Goal: Transaction & Acquisition: Purchase product/service

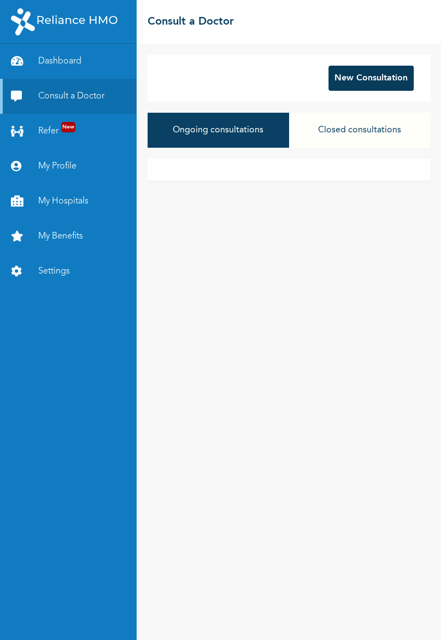
click at [360, 81] on button "New Consultation" at bounding box center [371, 78] width 85 height 25
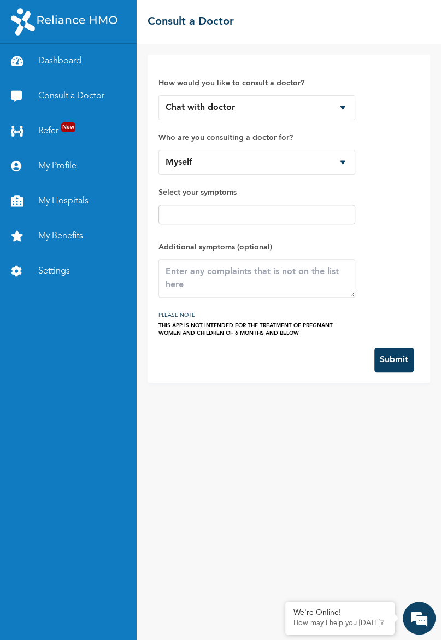
click at [311, 217] on input "text" at bounding box center [257, 214] width 190 height 13
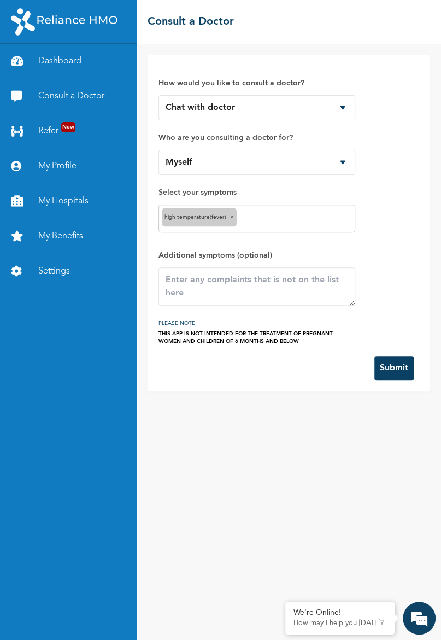
click at [280, 220] on input "text" at bounding box center [295, 218] width 113 height 13
click at [282, 216] on span "×" at bounding box center [284, 216] width 4 height 5
click at [299, 221] on input "text" at bounding box center [295, 218] width 113 height 13
click at [311, 221] on input "text" at bounding box center [316, 218] width 72 height 13
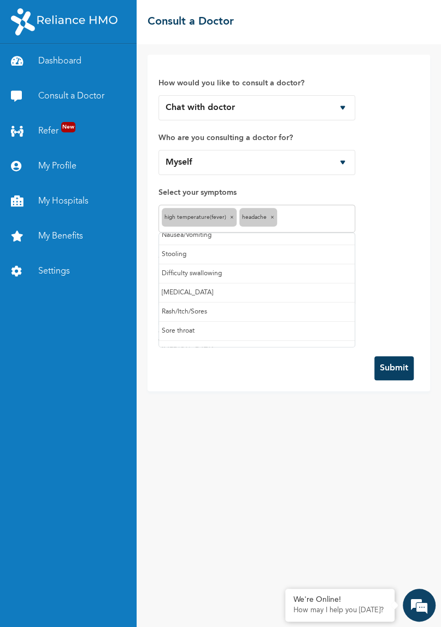
scroll to position [65, 0]
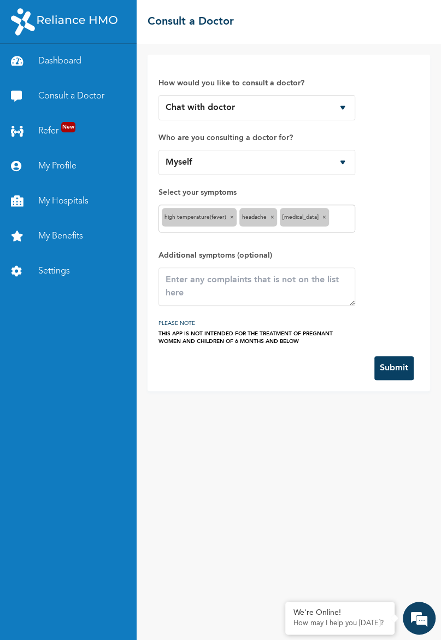
click at [336, 215] on input "text" at bounding box center [342, 218] width 20 height 13
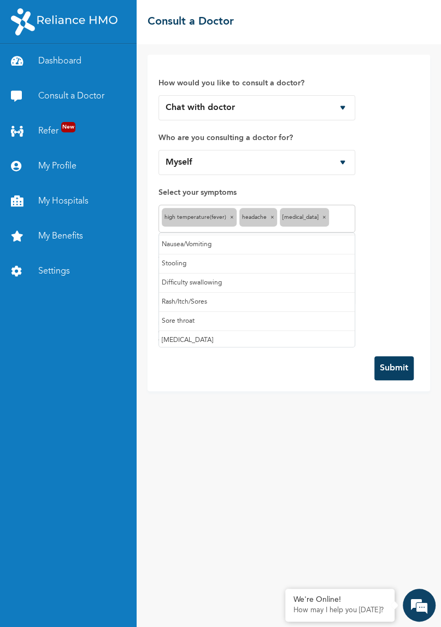
scroll to position [56, 0]
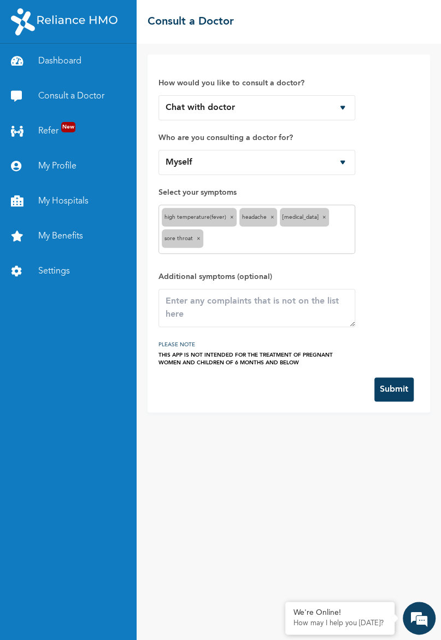
click at [287, 243] on input "text" at bounding box center [279, 239] width 146 height 13
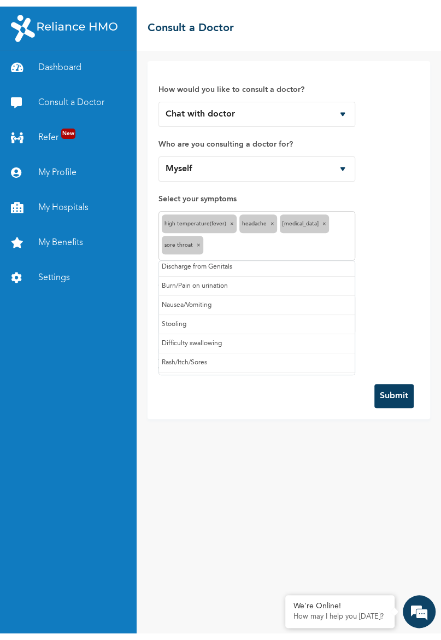
scroll to position [37, 0]
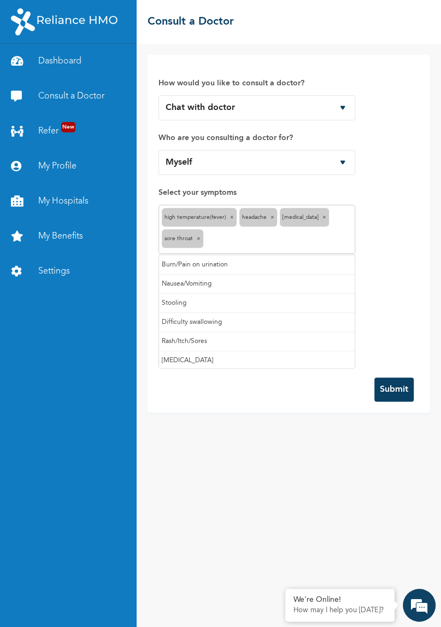
click at [230, 396] on form "How would you like to consult a doctor? Chat with doctor Phone Call Who are you…" at bounding box center [289, 234] width 261 height 336
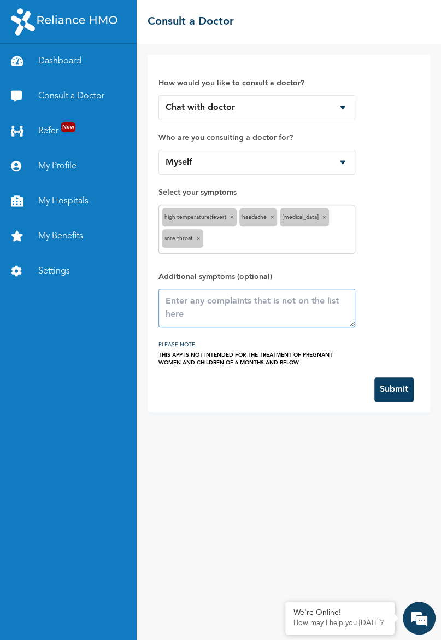
click at [267, 299] on textarea at bounding box center [257, 308] width 197 height 38
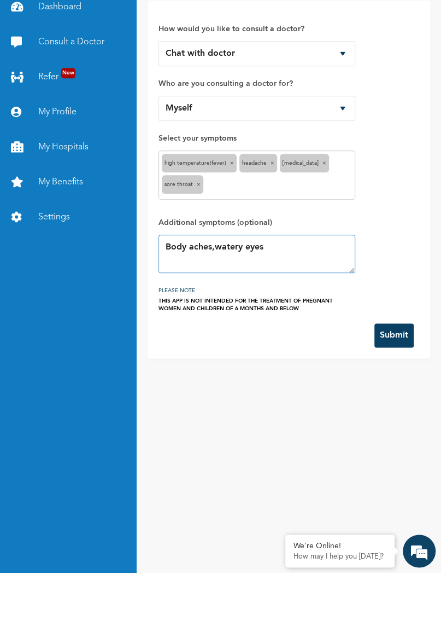
type textarea "Body aches,watery eyes"
click at [400, 385] on button "Submit" at bounding box center [394, 389] width 39 height 24
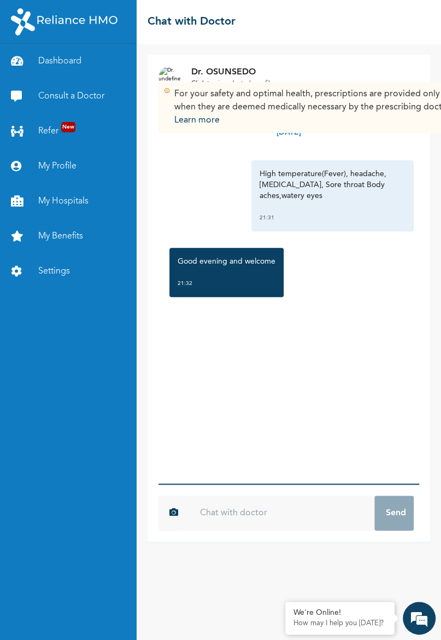
click at [250, 530] on input "text" at bounding box center [281, 512] width 185 height 35
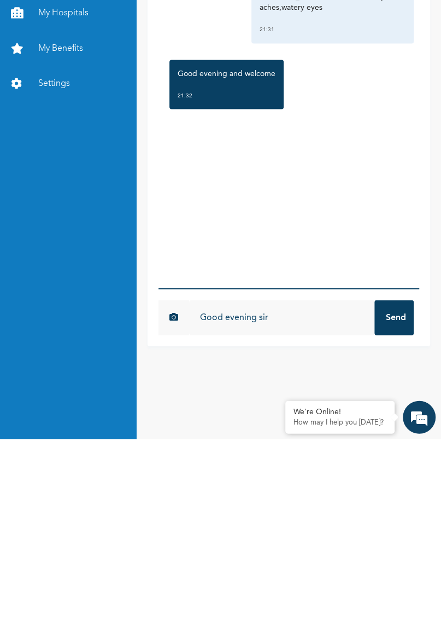
type input "Good evening sir"
click at [396, 523] on button "Send" at bounding box center [394, 505] width 39 height 35
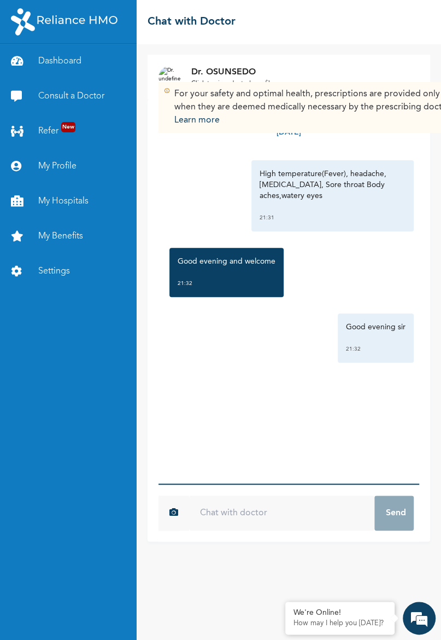
click at [264, 530] on input "text" at bounding box center [281, 512] width 185 height 35
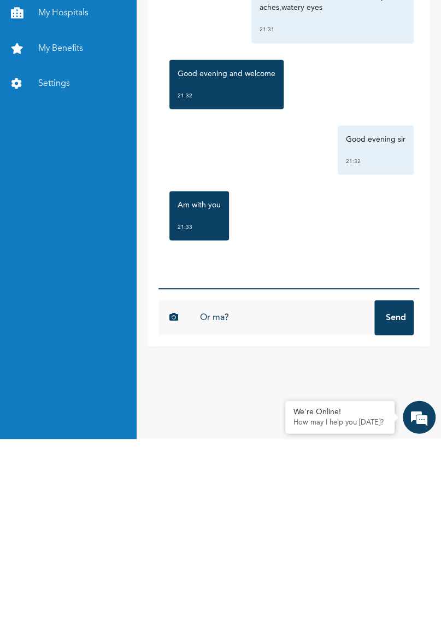
type input "Or ma?"
click at [402, 523] on button "Send" at bounding box center [394, 505] width 39 height 35
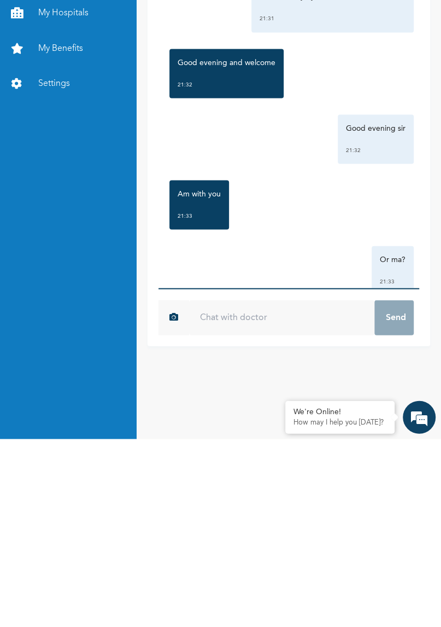
click at [253, 523] on input "text" at bounding box center [281, 505] width 185 height 35
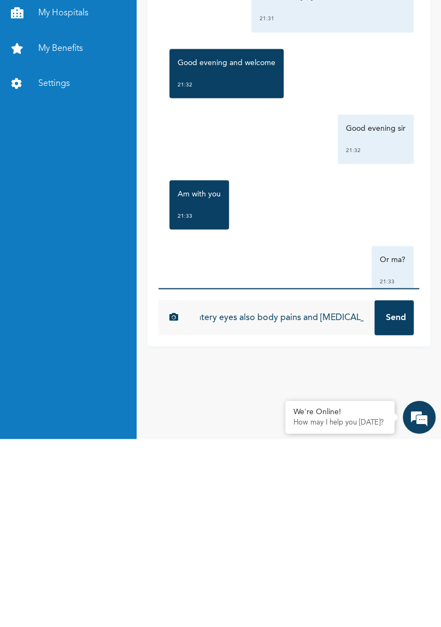
type input "So I'm having temperature with headache and watery eyes also body pains and [ME…"
click at [400, 523] on button "Send" at bounding box center [394, 505] width 39 height 35
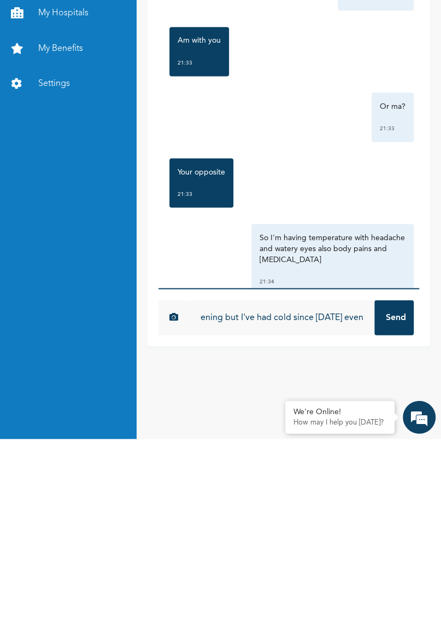
scroll to position [0, 81]
type input "Started this evening but I've had cold since [DATE] evening"
click at [398, 523] on button "Send" at bounding box center [394, 505] width 39 height 35
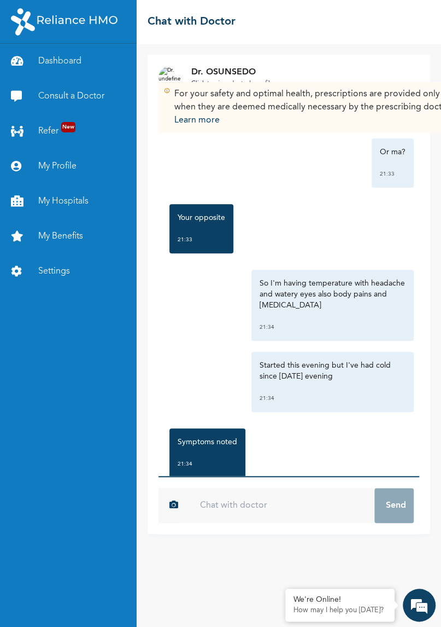
scroll to position [377, 0]
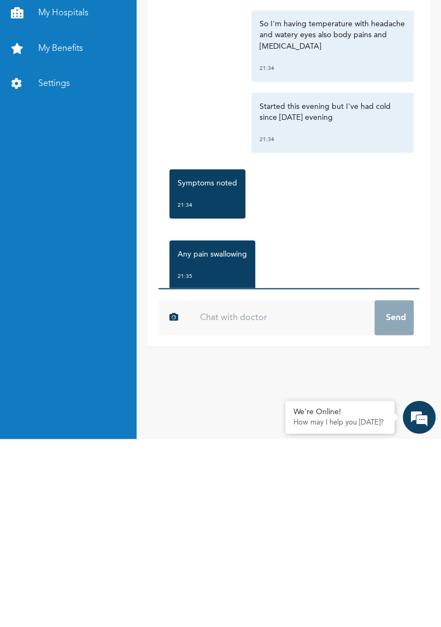
click at [256, 523] on input "text" at bounding box center [281, 505] width 185 height 35
type input "Yes"
click at [391, 523] on button "Send" at bounding box center [394, 505] width 39 height 35
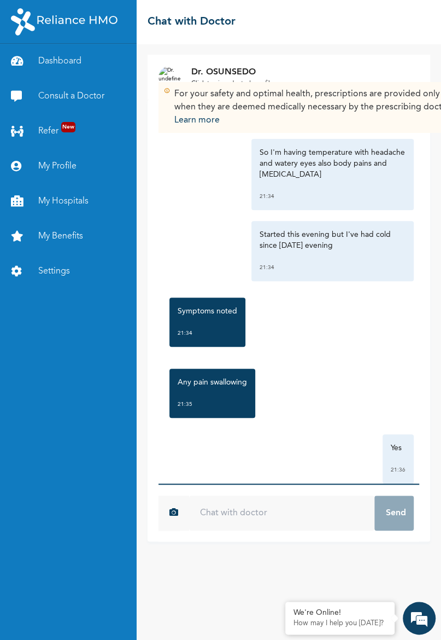
scroll to position [430, 0]
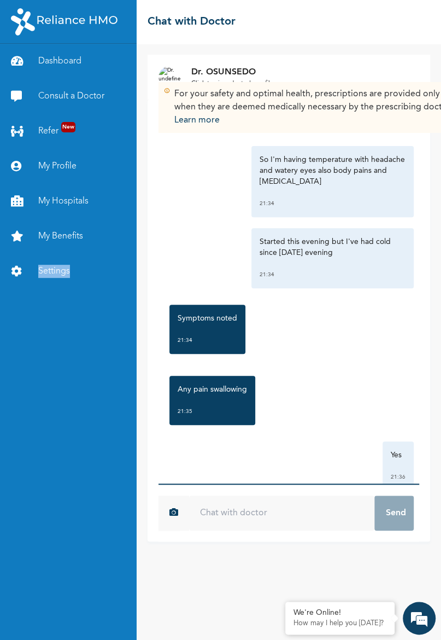
click at [149, 185] on div "For your safety and optimal health, prescriptions are provided only when they a…" at bounding box center [289, 321] width 283 height 442
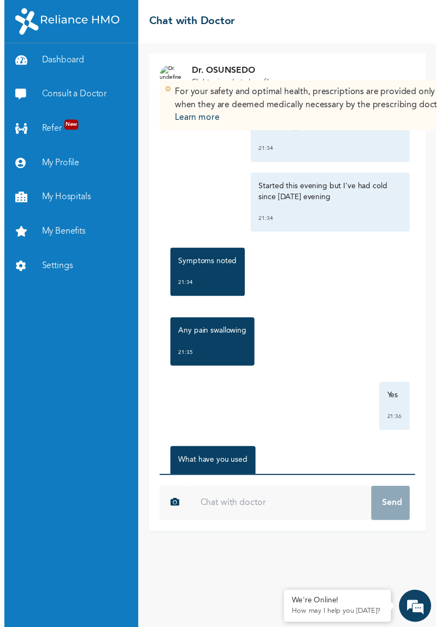
scroll to position [501, 0]
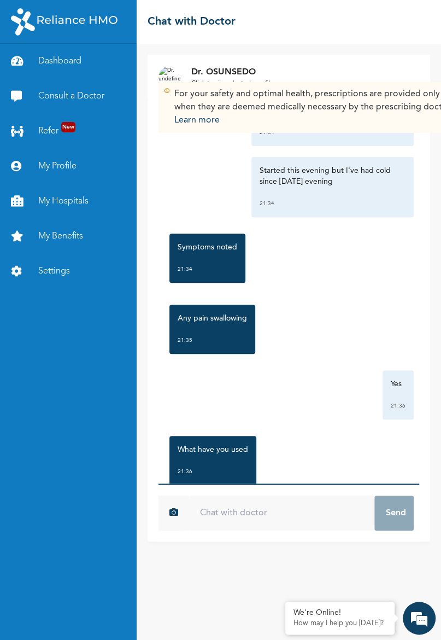
click at [241, 530] on input "text" at bounding box center [281, 512] width 185 height 35
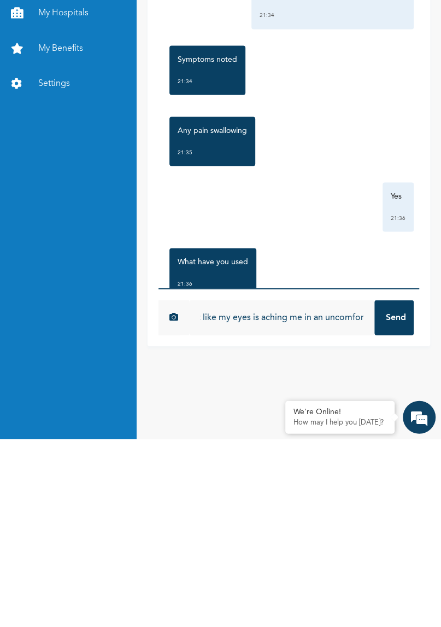
scroll to position [0, 478]
type input "I just used [MEDICAL_DATA] this evening because the headache is getting unbeara…"
click at [396, 523] on button "Send" at bounding box center [394, 505] width 39 height 35
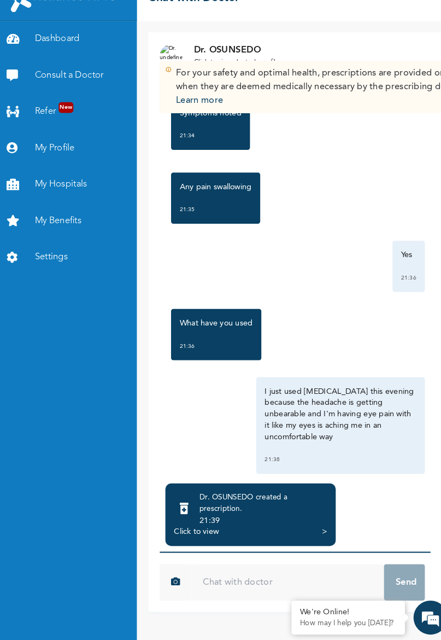
scroll to position [14, 0]
click at [209, 541] on div "Click to view" at bounding box center [193, 535] width 43 height 11
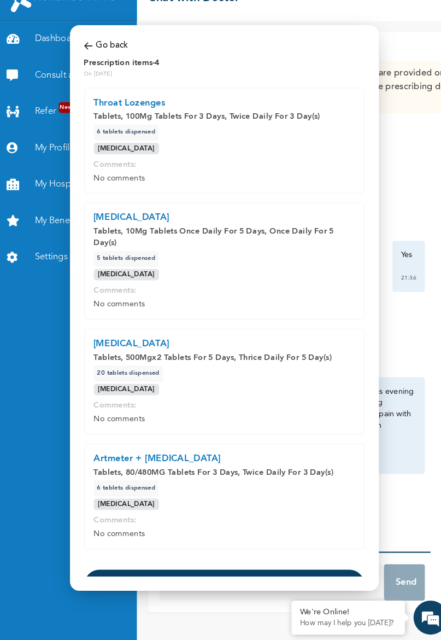
scroll to position [9, 0]
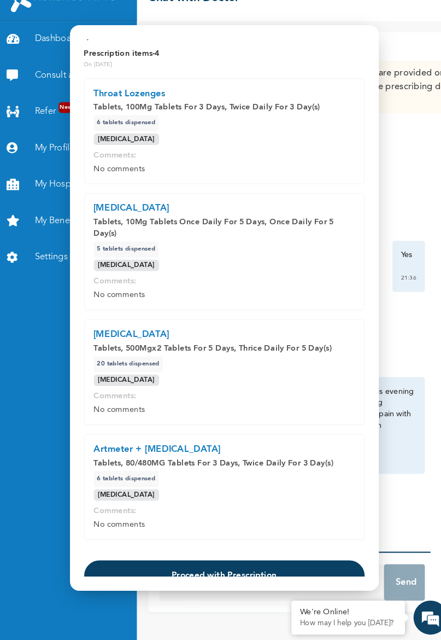
click at [221, 563] on button "Proceed with Prescription" at bounding box center [221, 578] width 270 height 30
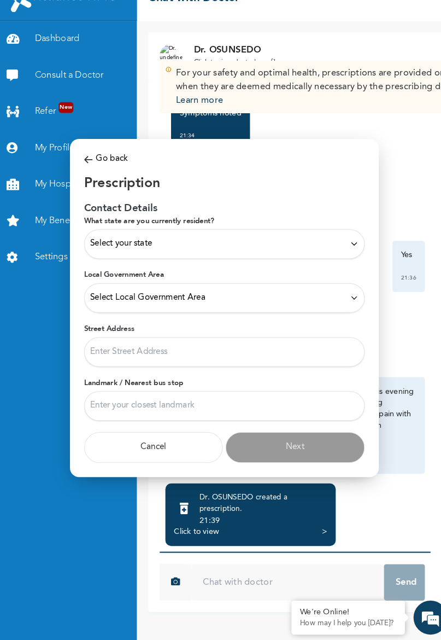
scroll to position [0, 0]
click at [348, 261] on icon at bounding box center [346, 258] width 8 height 8
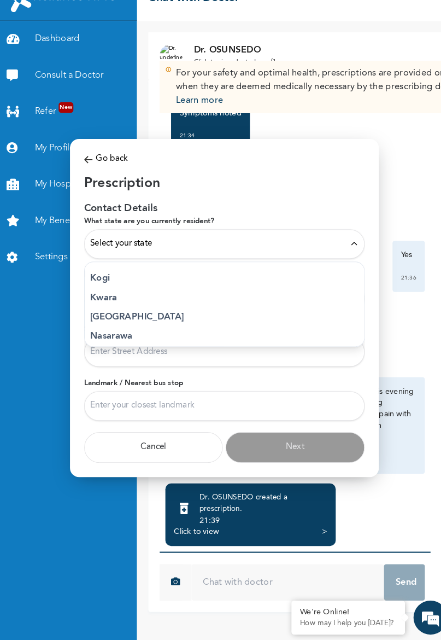
scroll to position [407, 0]
click at [138, 332] on p "[GEOGRAPHIC_DATA]" at bounding box center [221, 329] width 258 height 13
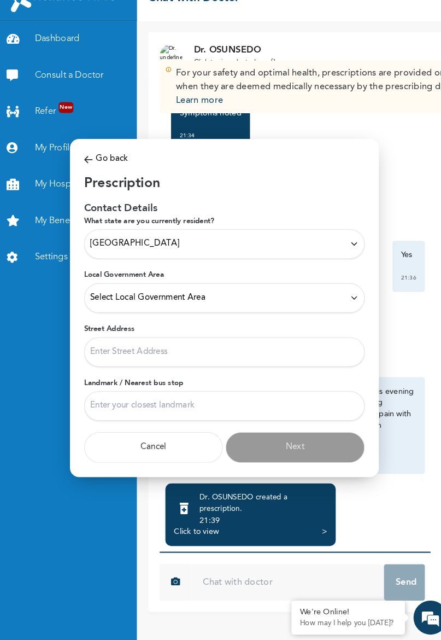
click at [347, 319] on div "Select Local Government Area" at bounding box center [221, 310] width 270 height 28
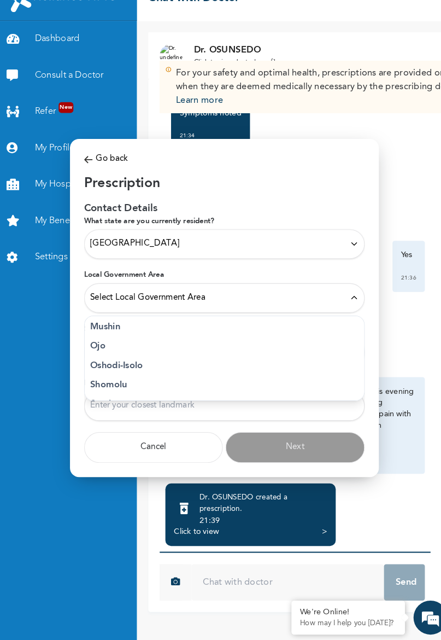
scroll to position [301, 0]
click at [141, 396] on p "Surulere" at bounding box center [221, 394] width 258 height 13
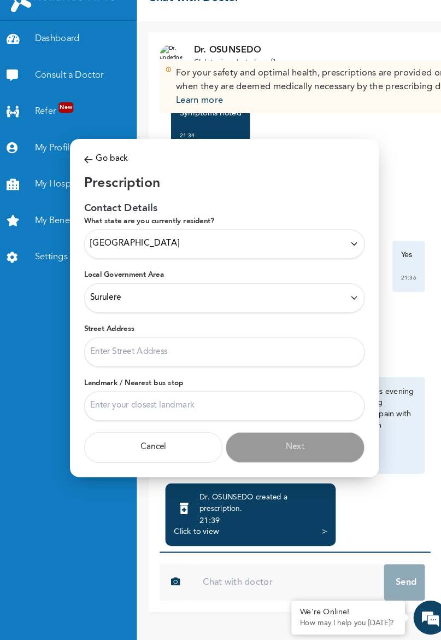
click at [333, 364] on input "Street Address" at bounding box center [221, 362] width 270 height 28
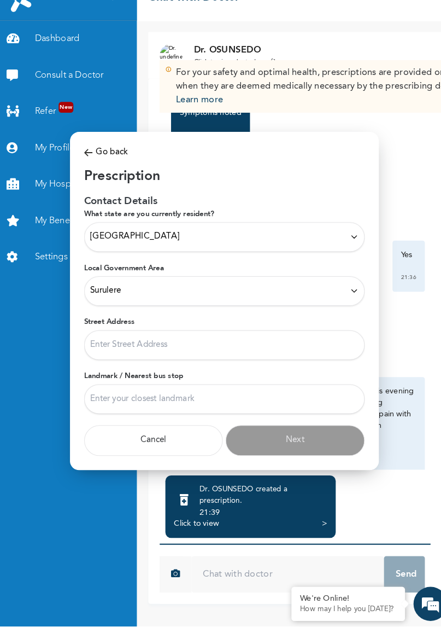
type input "33 [PERSON_NAME] [PERSON_NAME] surulere"
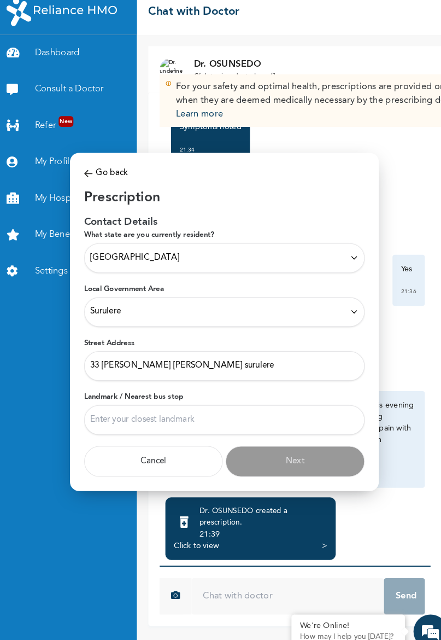
click at [229, 418] on input "Landmark / Nearest bus stop" at bounding box center [221, 414] width 270 height 28
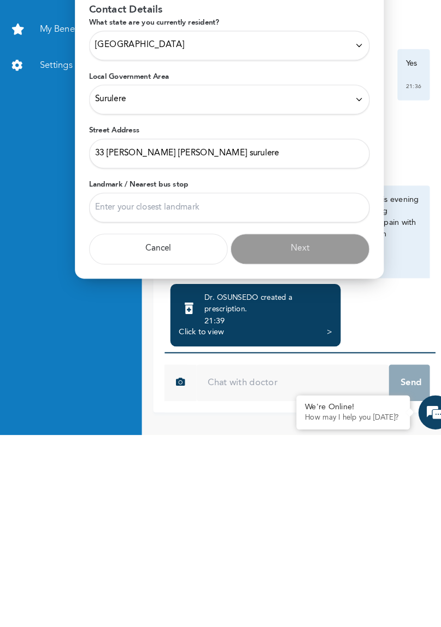
type input "Aguda"
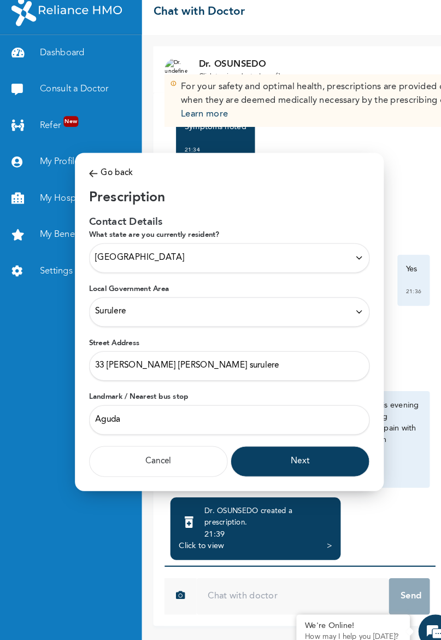
click at [289, 455] on button "Next" at bounding box center [289, 454] width 134 height 30
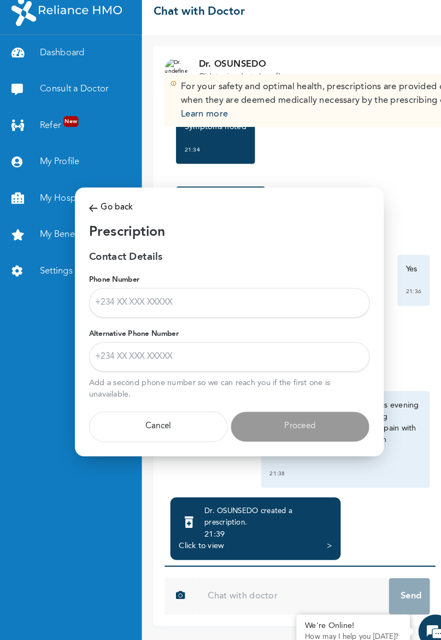
click at [264, 296] on input "Phone Number" at bounding box center [221, 301] width 270 height 28
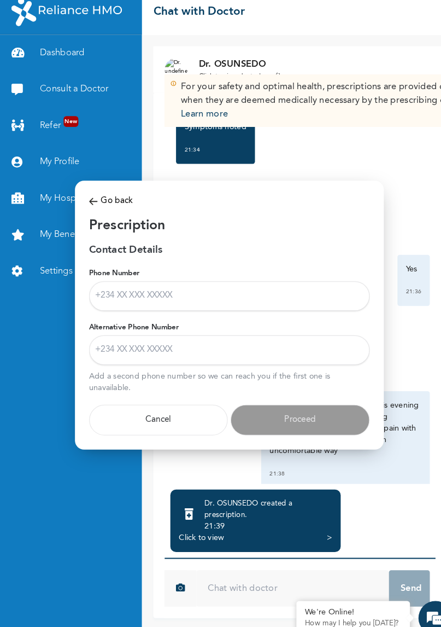
type input "09058964380"
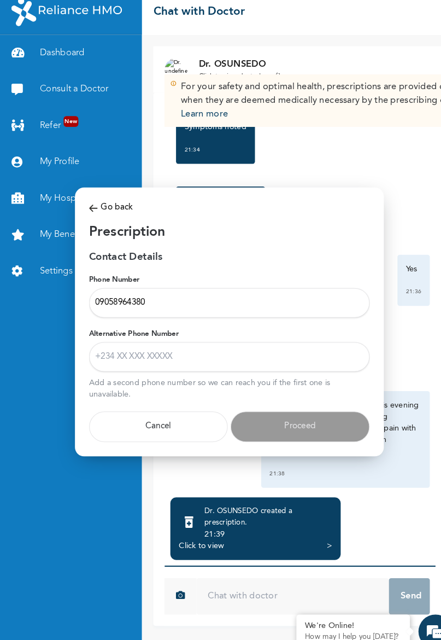
click at [227, 354] on input "Alternative Phone Number" at bounding box center [221, 353] width 270 height 28
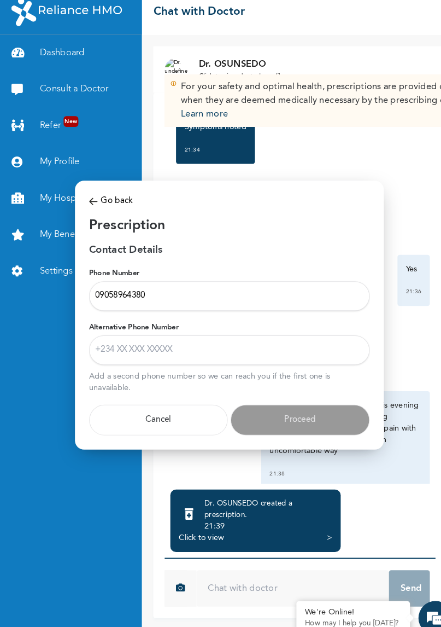
type input "08166199585"
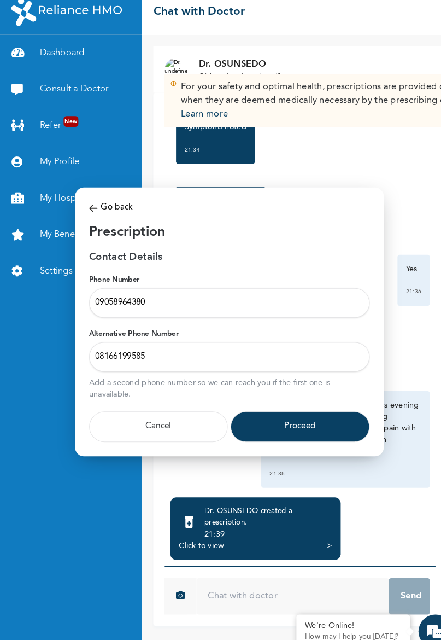
click at [278, 429] on button "Proceed" at bounding box center [289, 421] width 134 height 30
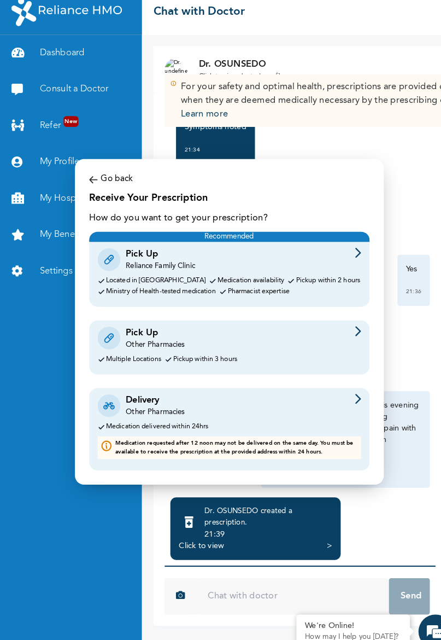
click at [235, 418] on div "Medication delivered within 24hrs" at bounding box center [221, 420] width 254 height 7
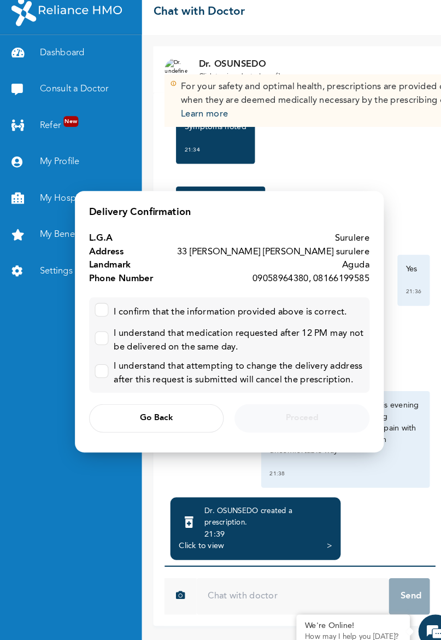
click at [98, 308] on input "checkbox" at bounding box center [95, 305] width 7 height 7
checkbox input "true"
click at [98, 333] on input "checkbox" at bounding box center [95, 333] width 7 height 7
checkbox input "true"
click at [99, 365] on input "checkbox" at bounding box center [95, 364] width 7 height 7
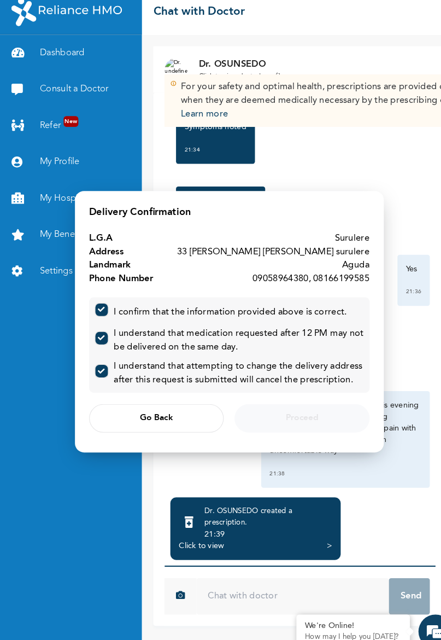
checkbox input "true"
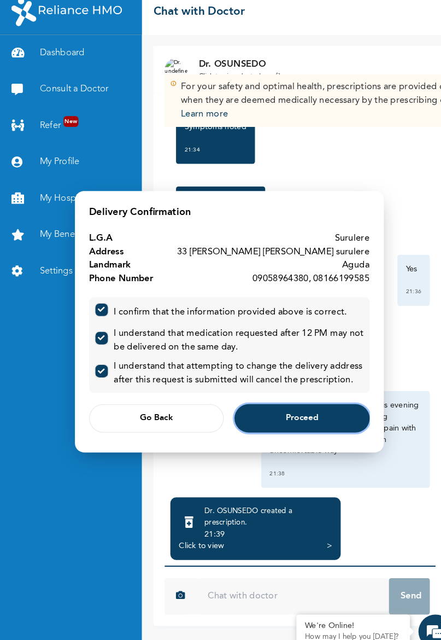
click at [288, 414] on span "Proceed" at bounding box center [291, 412] width 32 height 7
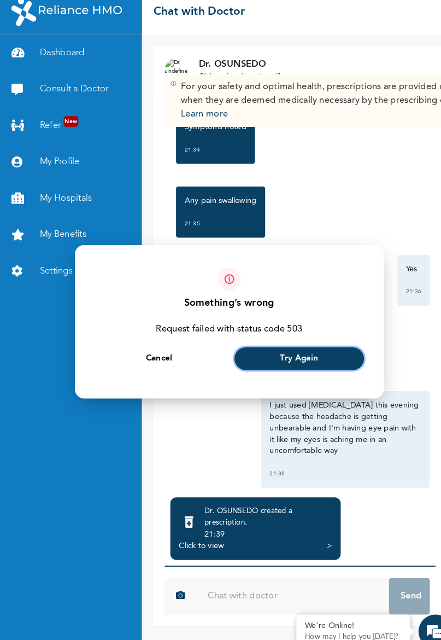
click at [318, 357] on button "Try Again" at bounding box center [288, 355] width 125 height 22
click at [312, 358] on button "Try Again" at bounding box center [288, 355] width 125 height 22
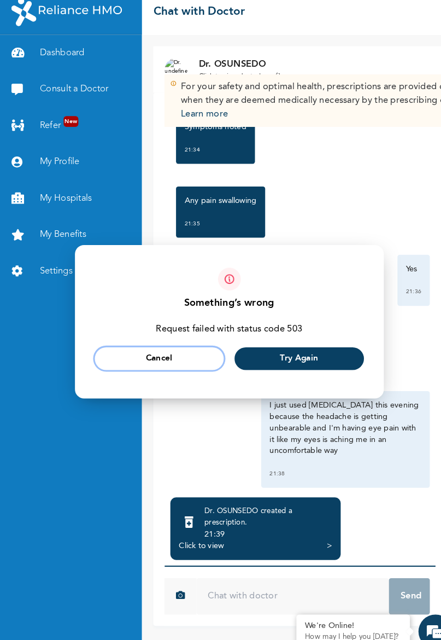
click at [161, 352] on span "Cancel" at bounding box center [154, 355] width 26 height 7
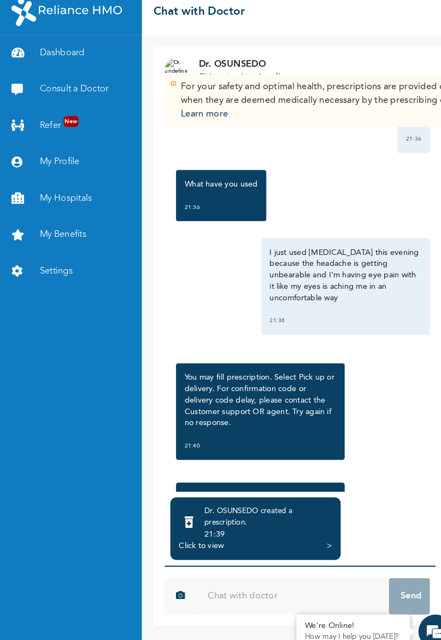
scroll to position [801, 0]
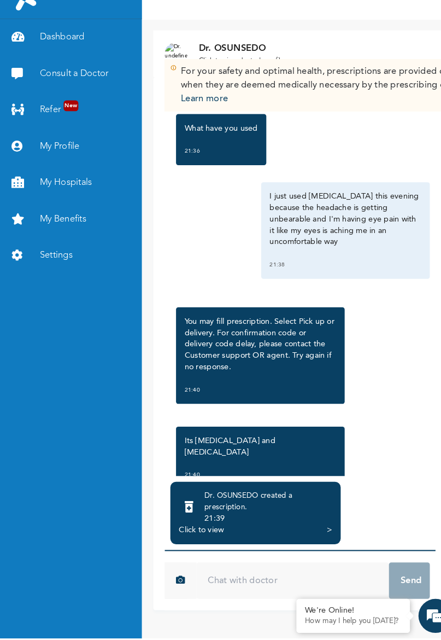
click at [301, 541] on div "Click to view >" at bounding box center [246, 535] width 148 height 11
click at [213, 541] on div "Click to view" at bounding box center [193, 535] width 43 height 11
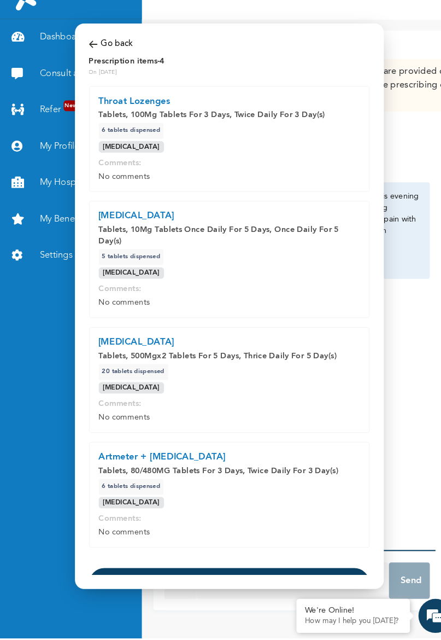
scroll to position [9, 0]
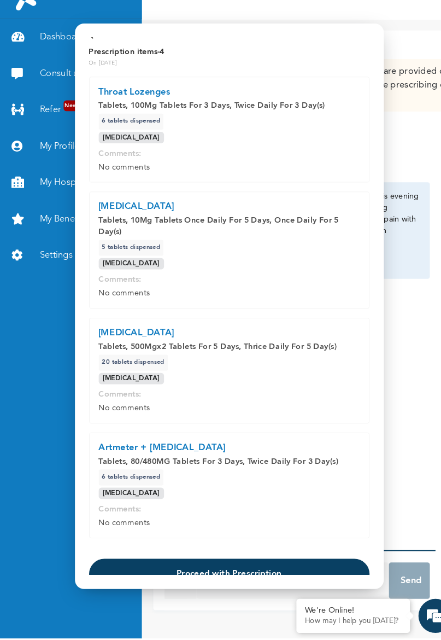
click at [315, 582] on button "Proceed with Prescription" at bounding box center [221, 578] width 270 height 30
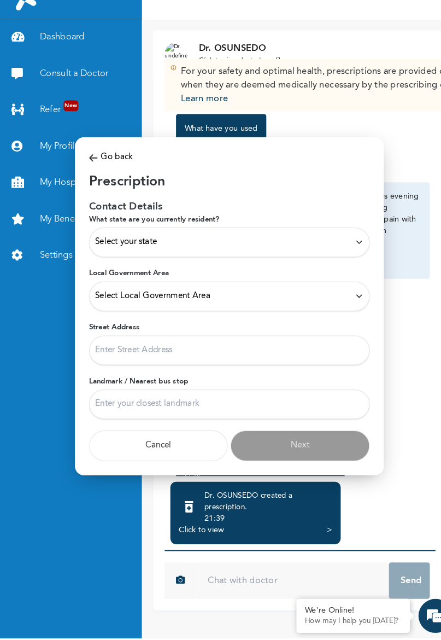
scroll to position [0, 0]
click at [313, 264] on div "Select your state" at bounding box center [221, 258] width 258 height 12
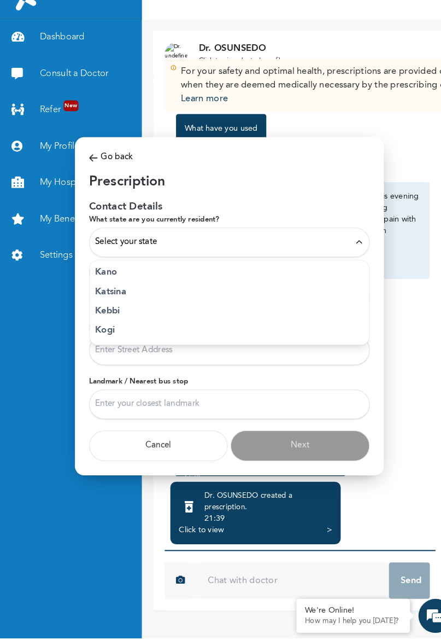
scroll to position [400, 0]
click at [270, 343] on p "[GEOGRAPHIC_DATA]" at bounding box center [221, 336] width 258 height 13
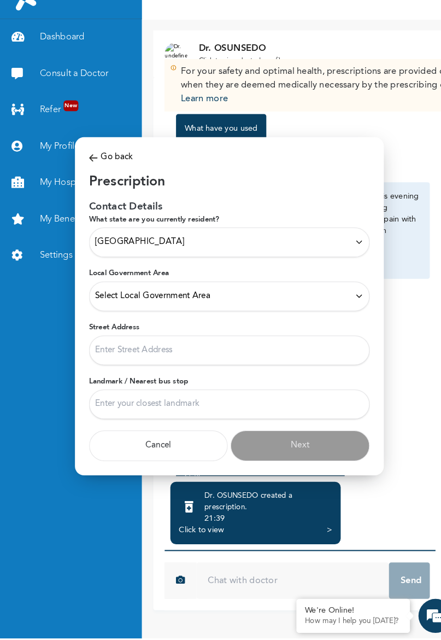
click at [343, 316] on div "Select Local Government Area" at bounding box center [221, 310] width 258 height 12
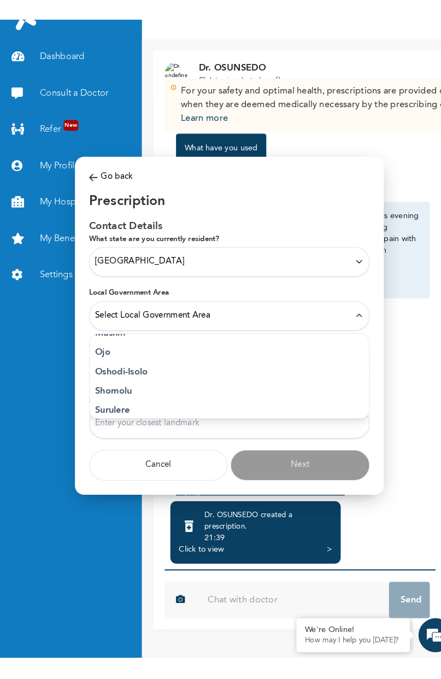
scroll to position [301, 0]
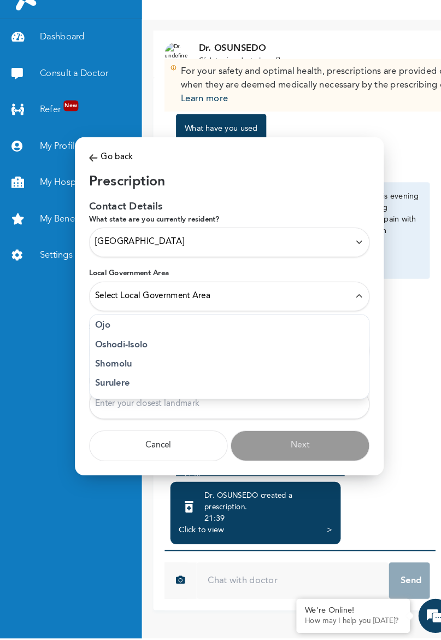
click at [285, 401] on p "Surulere" at bounding box center [221, 394] width 258 height 13
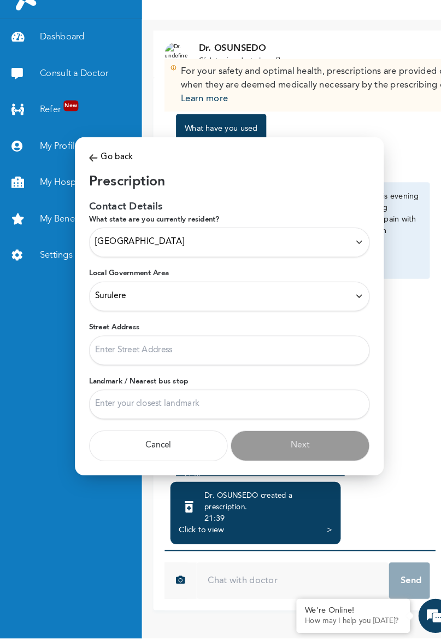
click at [323, 376] on input "Street Address" at bounding box center [221, 362] width 270 height 28
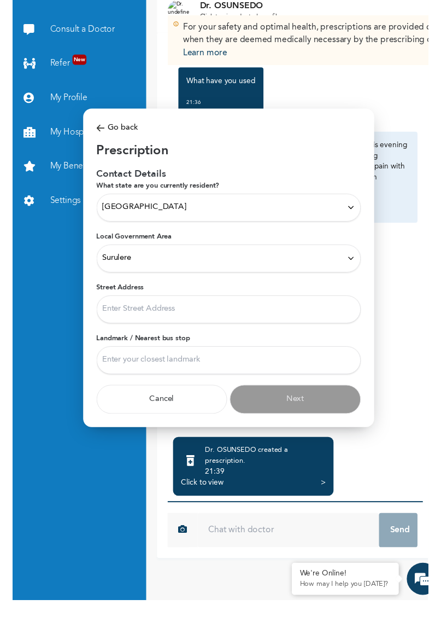
scroll to position [0, 0]
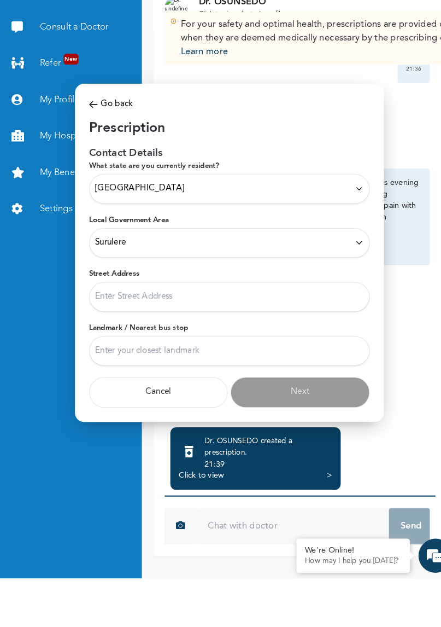
type input "33 [PERSON_NAME] [PERSON_NAME] surulere"
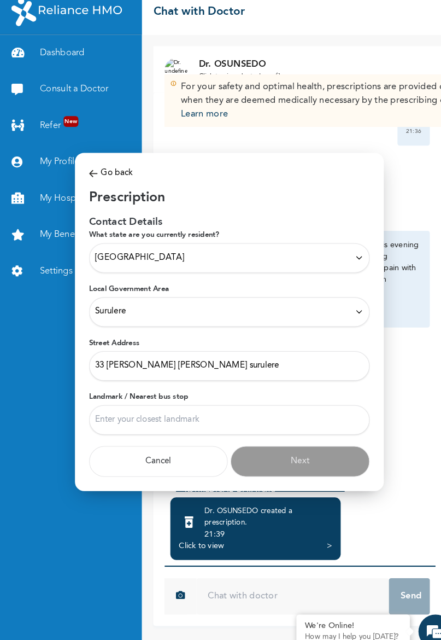
click at [285, 416] on input "Landmark / Nearest bus stop" at bounding box center [221, 414] width 270 height 28
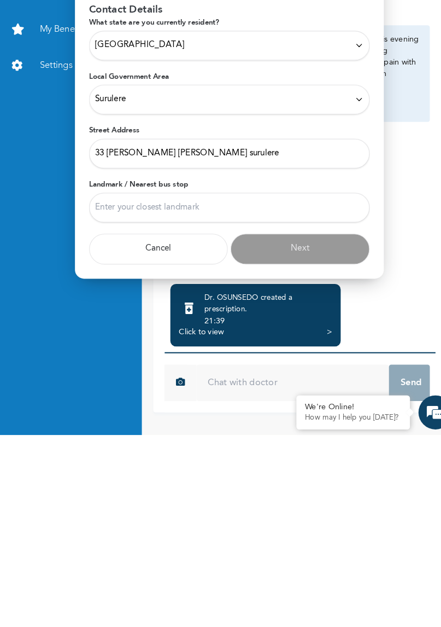
type input "Aguda"
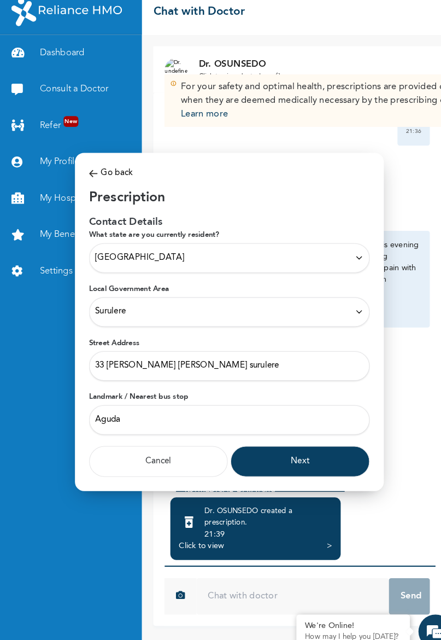
click at [321, 461] on button "Next" at bounding box center [289, 454] width 134 height 30
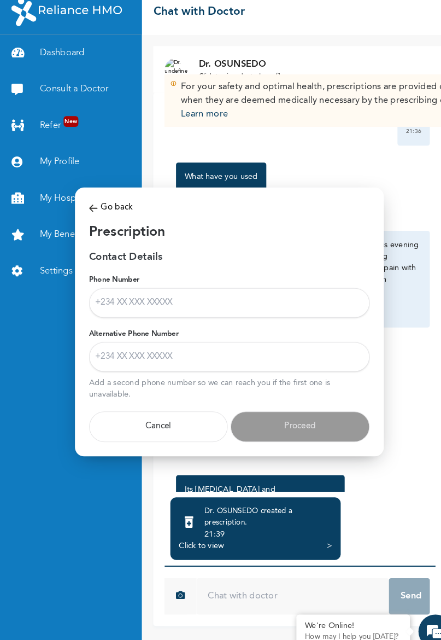
click at [266, 300] on input "Phone Number" at bounding box center [221, 301] width 270 height 28
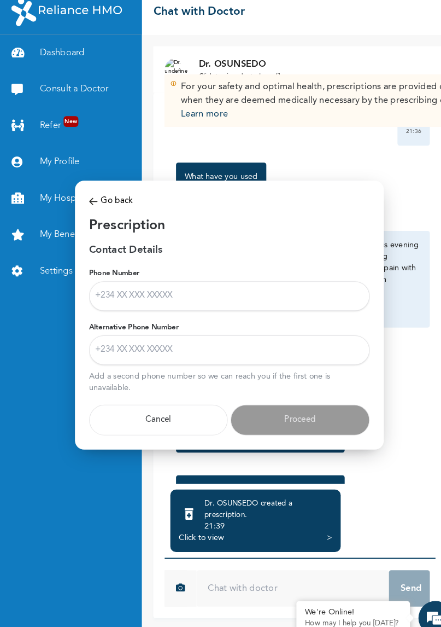
type input "09058964380"
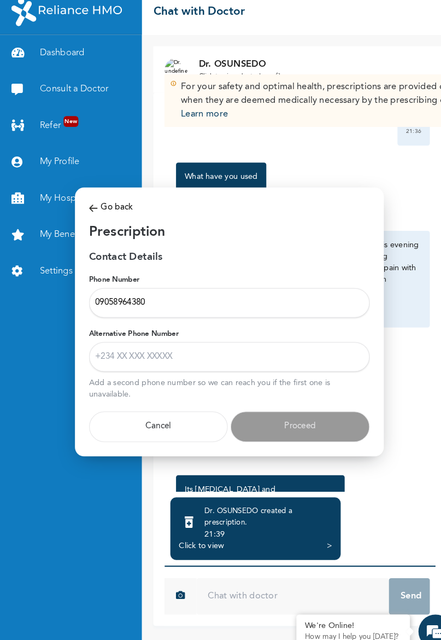
click at [177, 358] on input "Alternative Phone Number" at bounding box center [221, 353] width 270 height 28
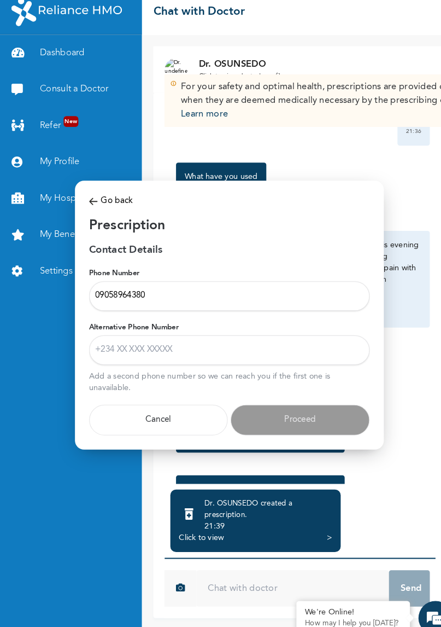
type input "08166199585"
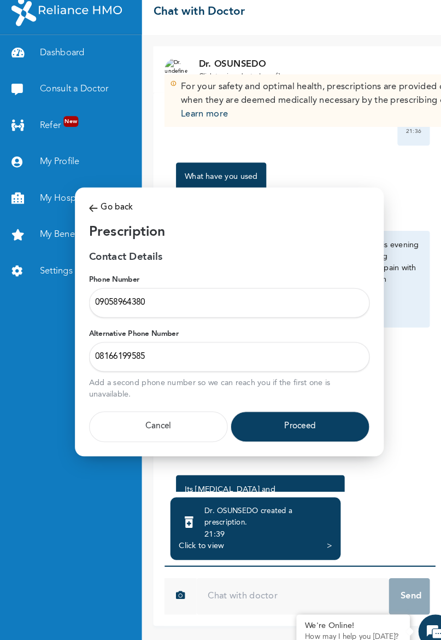
click at [324, 422] on button "Proceed" at bounding box center [289, 421] width 134 height 30
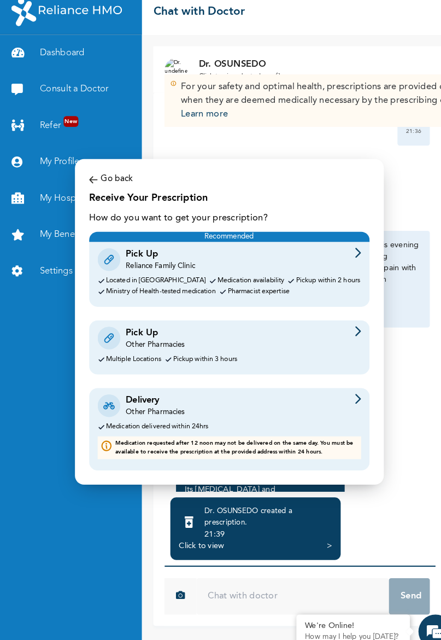
click at [315, 408] on div "Delivery Other Pharmacies" at bounding box center [221, 400] width 254 height 23
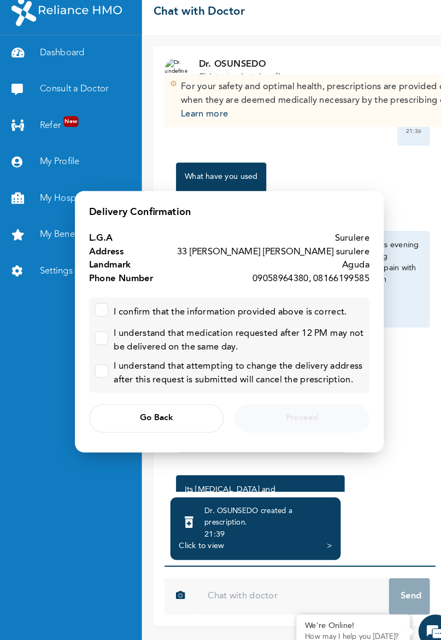
click at [193, 315] on div "I confirm that the information provided above is correct." at bounding box center [222, 310] width 224 height 13
click at [174, 338] on div "I understand that medication requested after 12 PM may not be delivered on the …" at bounding box center [230, 338] width 241 height 26
click at [98, 308] on input "checkbox" at bounding box center [95, 305] width 7 height 7
checkbox input "true"
click at [95, 337] on input "checkbox" at bounding box center [95, 333] width 7 height 7
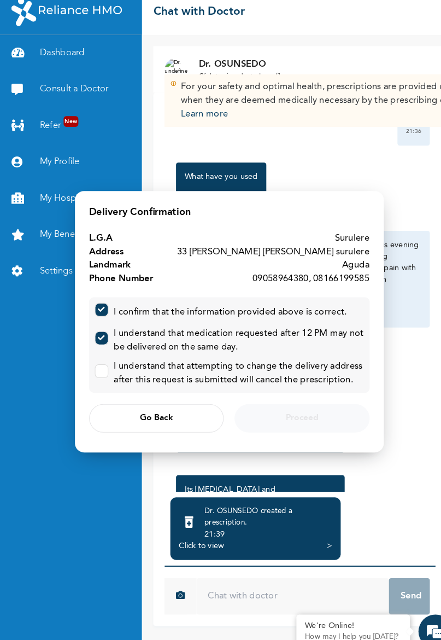
checkbox input "true"
click at [96, 366] on input "checkbox" at bounding box center [95, 364] width 7 height 7
checkbox input "true"
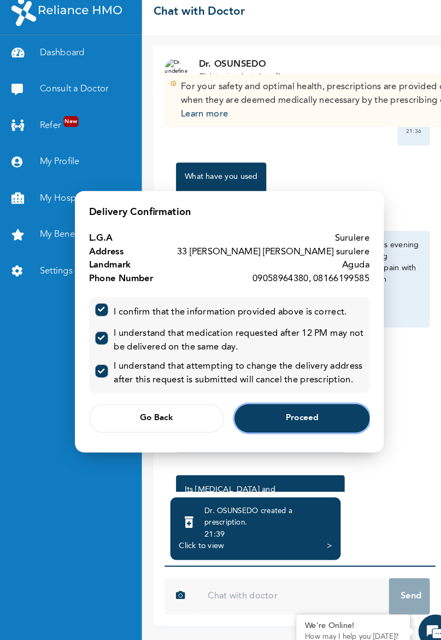
click at [309, 417] on button "Proceed" at bounding box center [291, 412] width 130 height 27
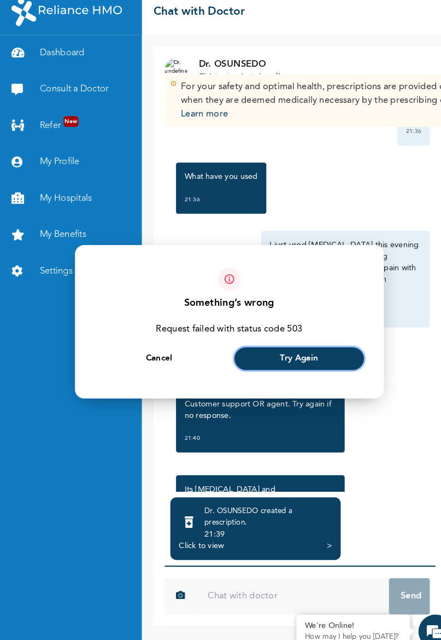
click at [327, 353] on button "Try Again" at bounding box center [288, 355] width 125 height 22
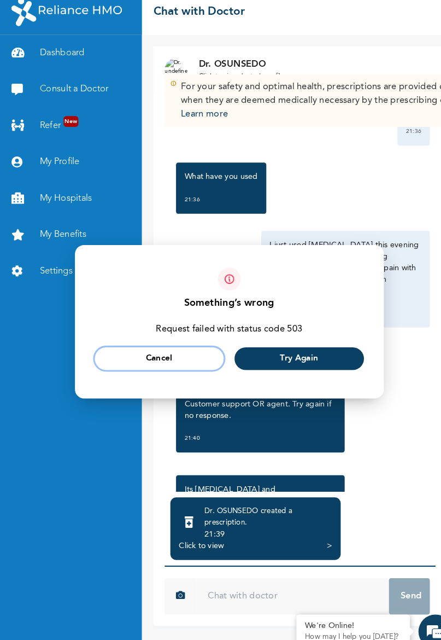
click at [141, 358] on span "Cancel" at bounding box center [154, 355] width 26 height 7
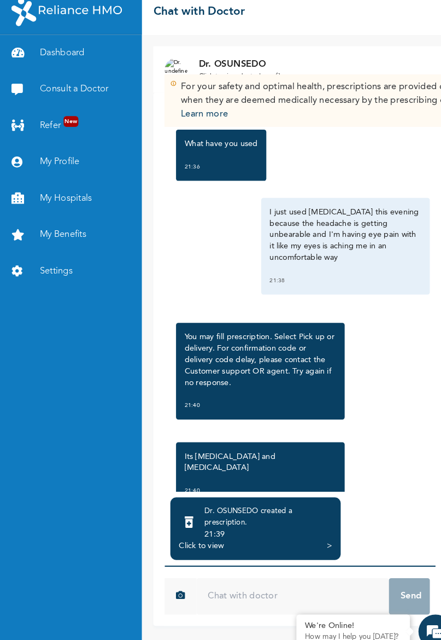
scroll to position [14, 0]
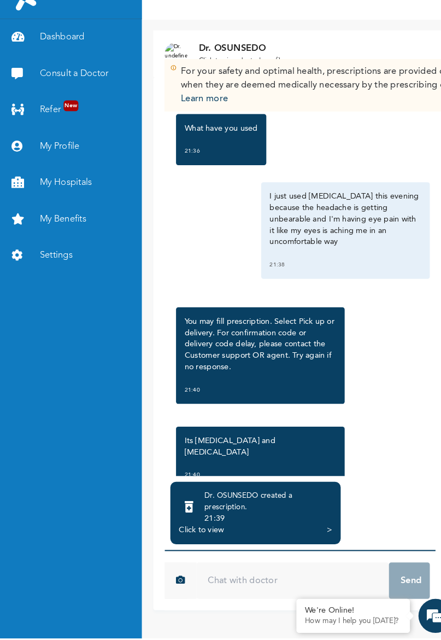
click at [258, 597] on input "text" at bounding box center [281, 583] width 185 height 35
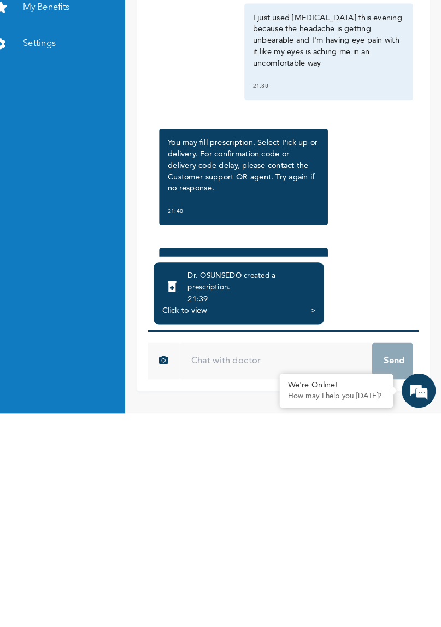
scroll to position [20, 0]
type input "It's giving error in the final stage"
click at [404, 583] on button "Send" at bounding box center [394, 576] width 39 height 35
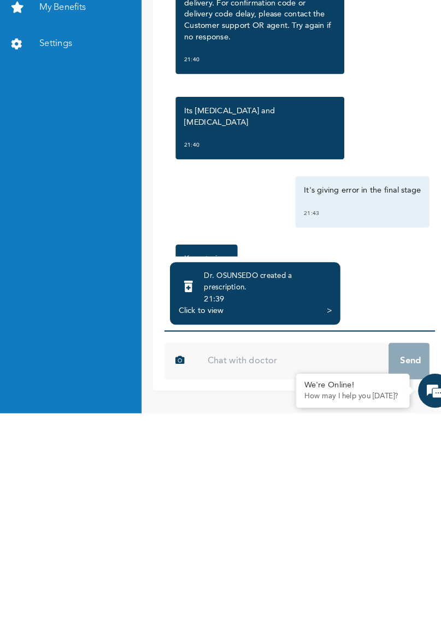
scroll to position [940, 0]
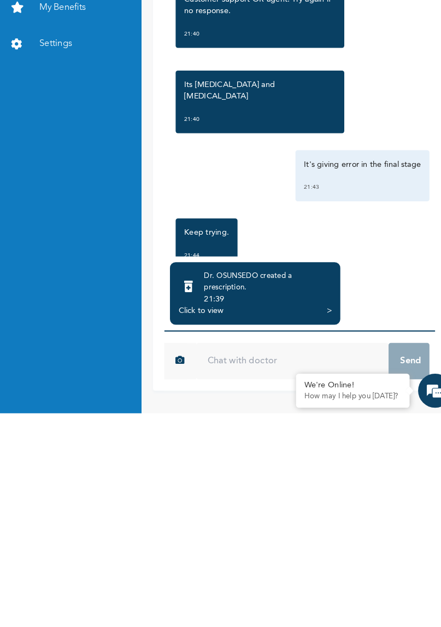
click at [297, 533] on div "Click to view >" at bounding box center [246, 527] width 148 height 11
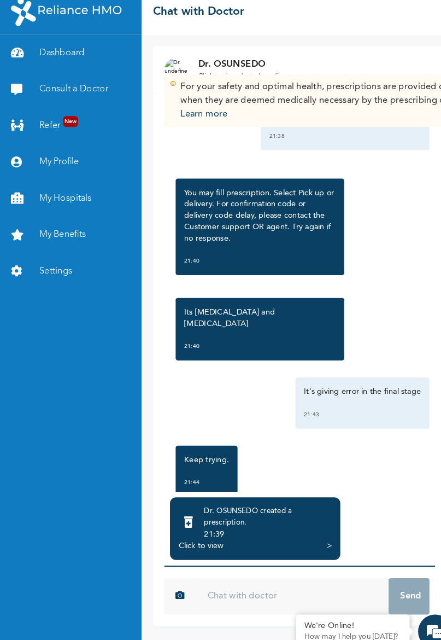
scroll to position [14, 0]
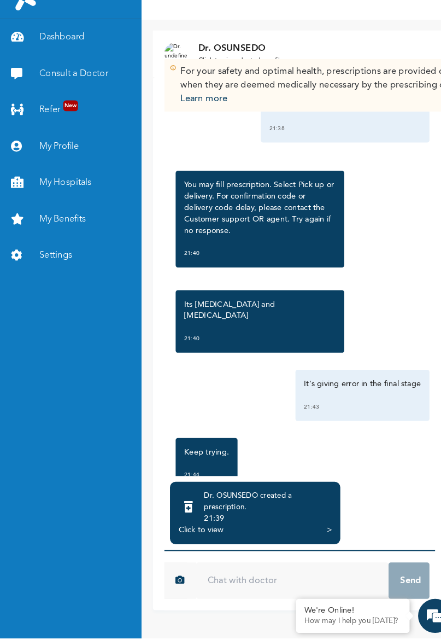
click at [208, 541] on div "Click to view" at bounding box center [193, 535] width 43 height 11
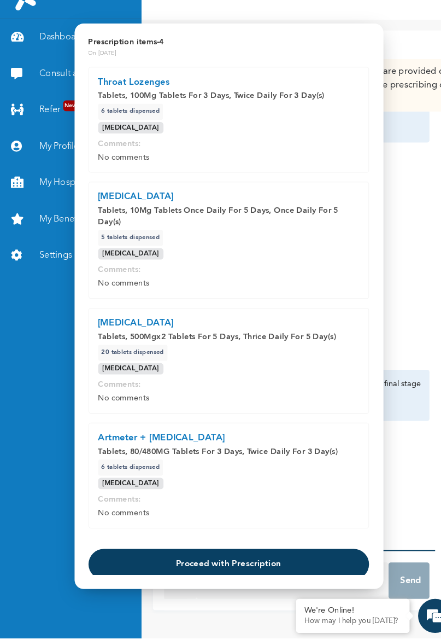
scroll to position [9, 0]
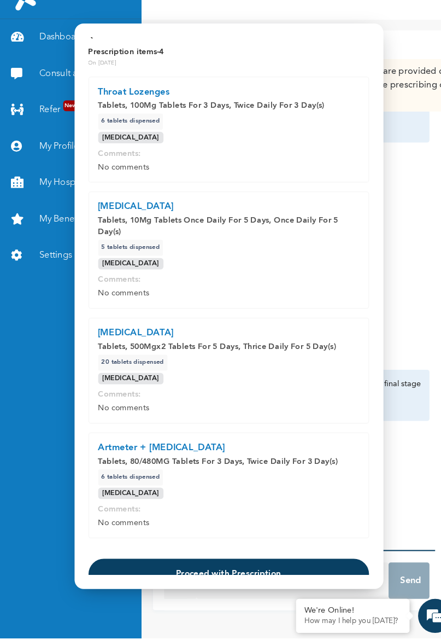
click at [296, 583] on button "Proceed with Prescription" at bounding box center [221, 578] width 270 height 30
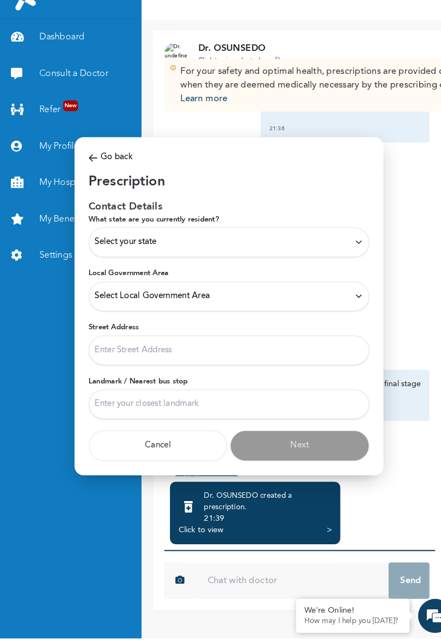
click at [319, 272] on div "Select your state" at bounding box center [221, 258] width 270 height 28
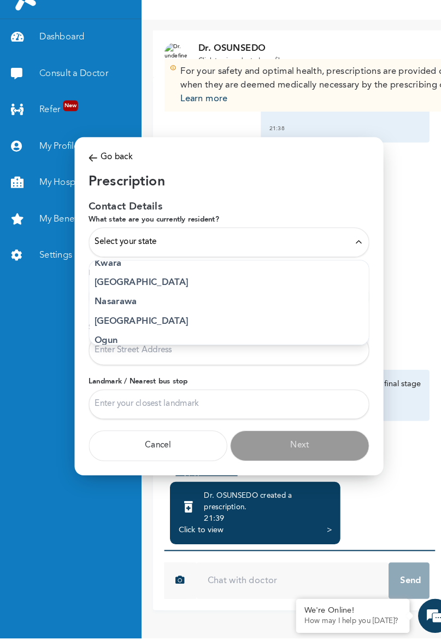
scroll to position [440, 0]
click at [288, 303] on p "[GEOGRAPHIC_DATA]" at bounding box center [221, 296] width 258 height 13
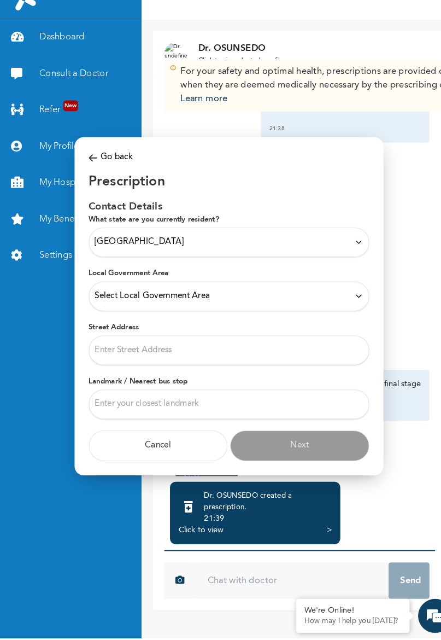
click at [342, 314] on icon at bounding box center [346, 310] width 8 height 8
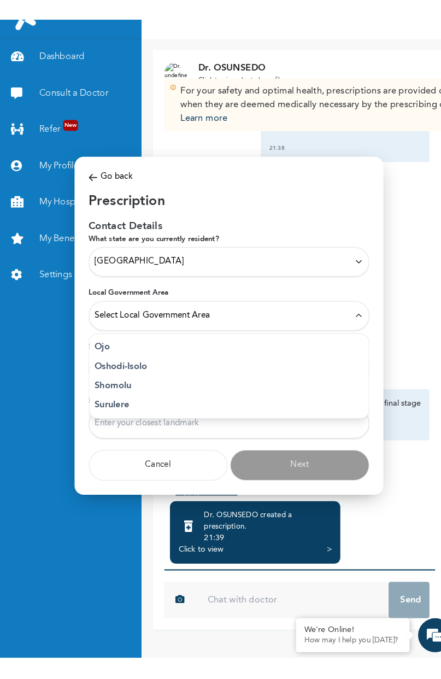
scroll to position [301, 0]
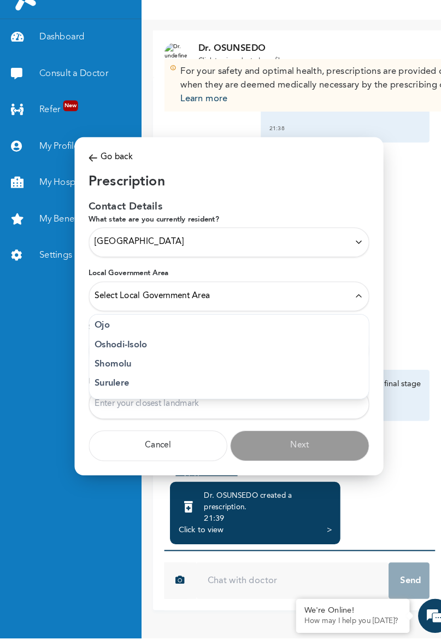
click at [309, 401] on p "Surulere" at bounding box center [221, 394] width 258 height 13
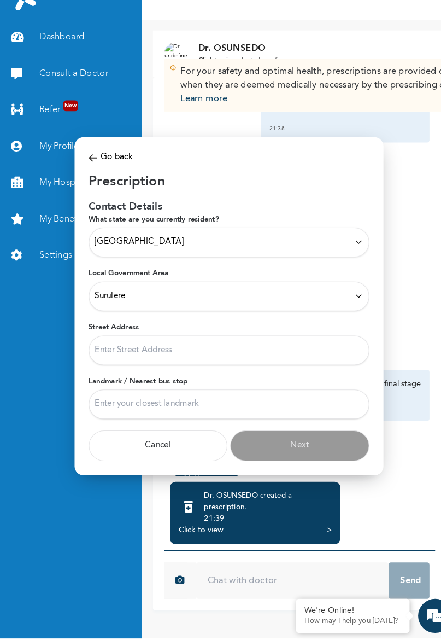
click at [309, 376] on input "Street Address" at bounding box center [221, 362] width 270 height 28
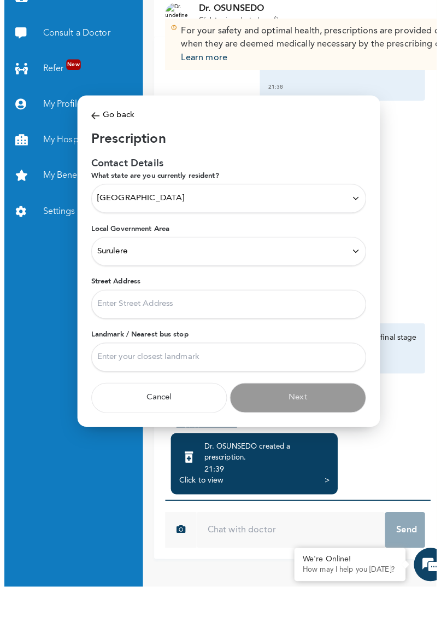
scroll to position [0, 0]
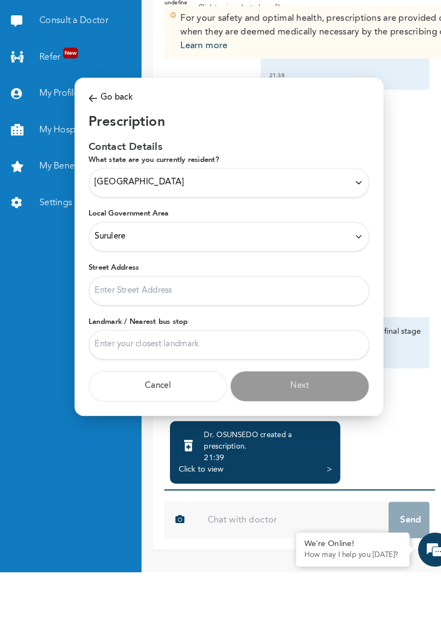
type input "33 [PERSON_NAME] [PERSON_NAME] surulere"
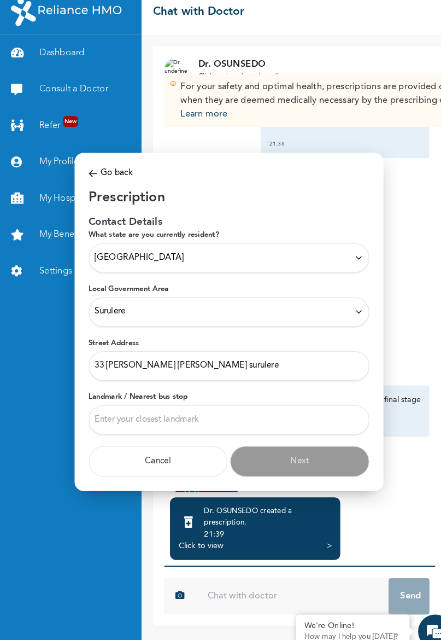
click at [291, 417] on input "Landmark / Nearest bus stop" at bounding box center [221, 414] width 270 height 28
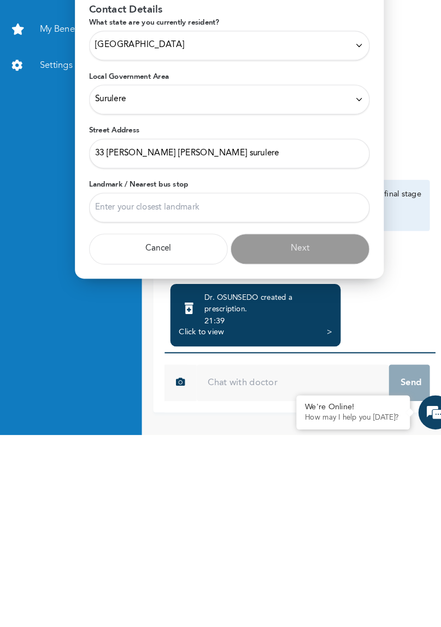
type input "Aguda"
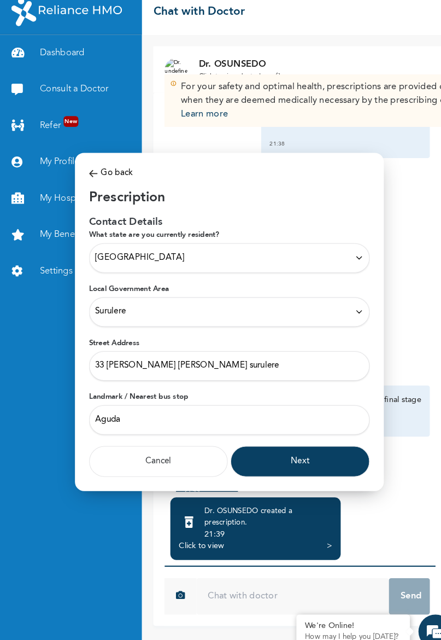
click at [313, 467] on button "Next" at bounding box center [289, 454] width 134 height 30
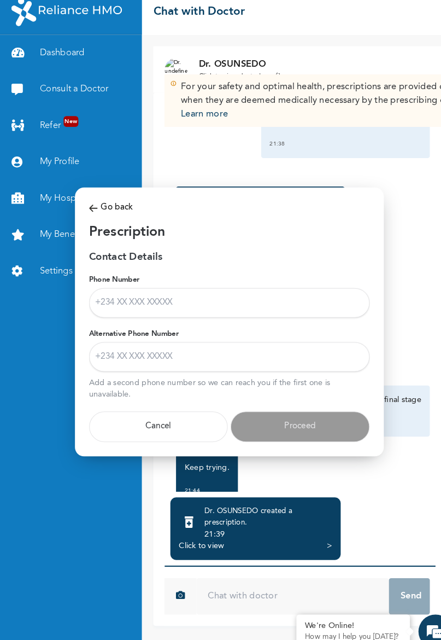
click at [314, 307] on input "Phone Number" at bounding box center [221, 301] width 270 height 28
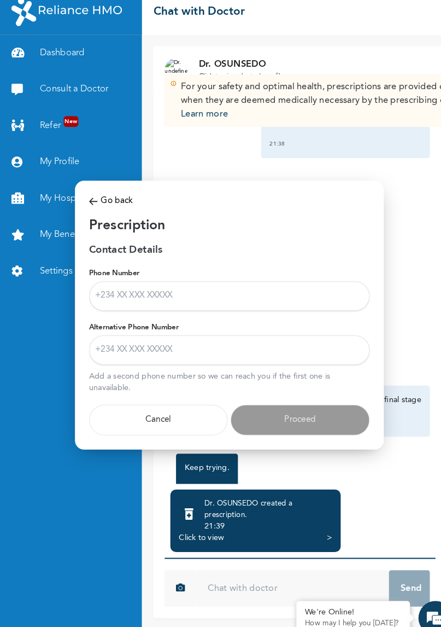
type input "09058964380"
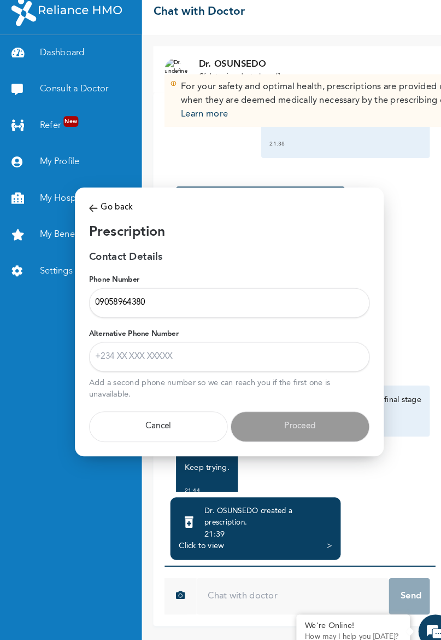
click at [167, 358] on input "Alternative Phone Number" at bounding box center [221, 353] width 270 height 28
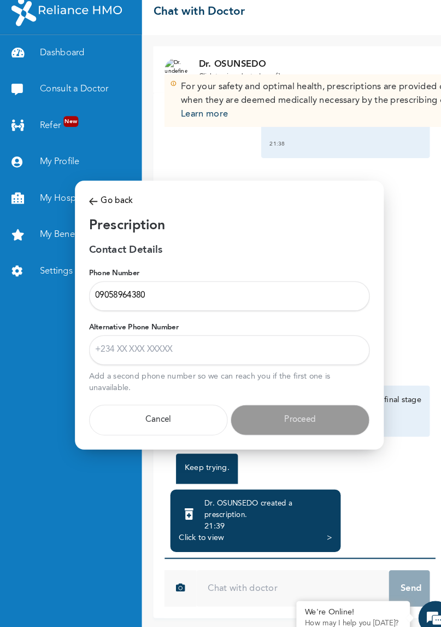
type input "08166199585"
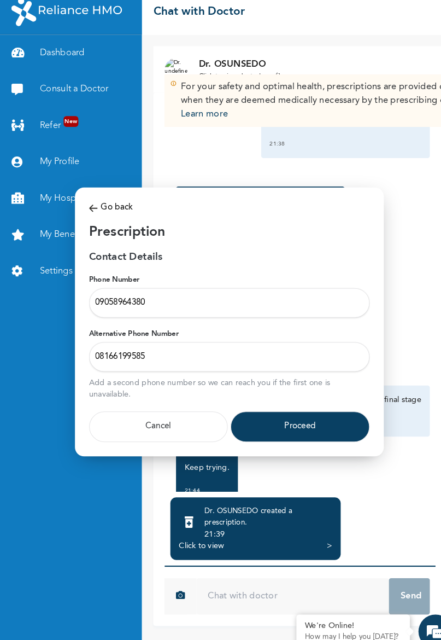
click at [316, 424] on button "Proceed" at bounding box center [289, 421] width 134 height 30
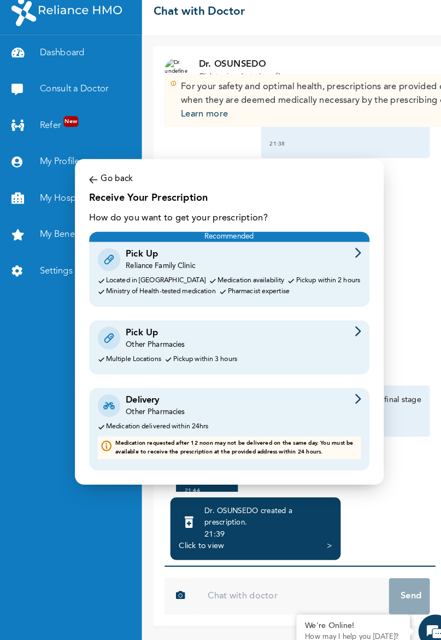
click at [329, 411] on div "Delivery Other Pharmacies" at bounding box center [221, 400] width 254 height 23
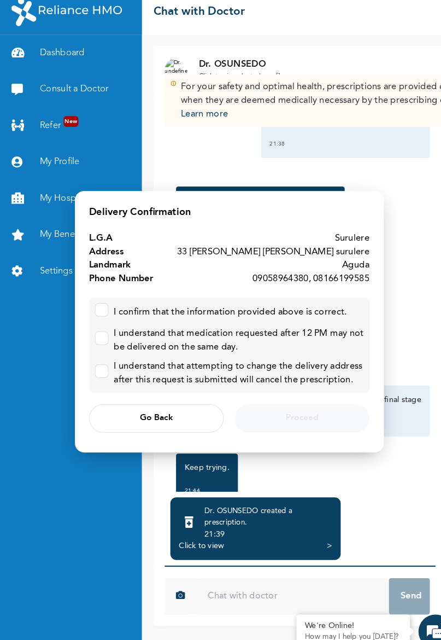
click at [97, 307] on input "checkbox" at bounding box center [95, 305] width 7 height 7
checkbox input "true"
click at [98, 335] on input "checkbox" at bounding box center [95, 333] width 7 height 7
checkbox input "true"
click at [97, 366] on input "checkbox" at bounding box center [95, 364] width 7 height 7
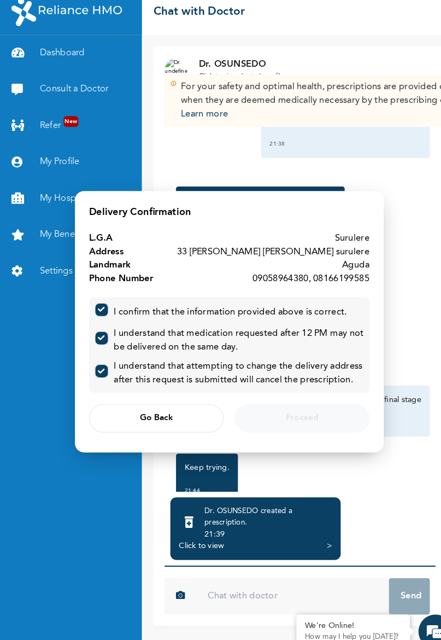
checkbox input "true"
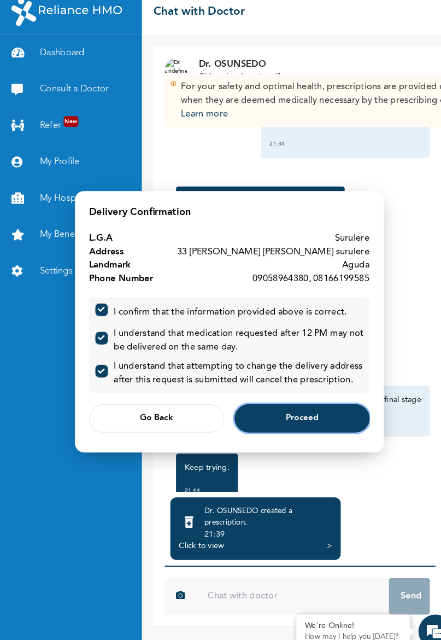
click at [290, 405] on button "Proceed" at bounding box center [291, 412] width 130 height 27
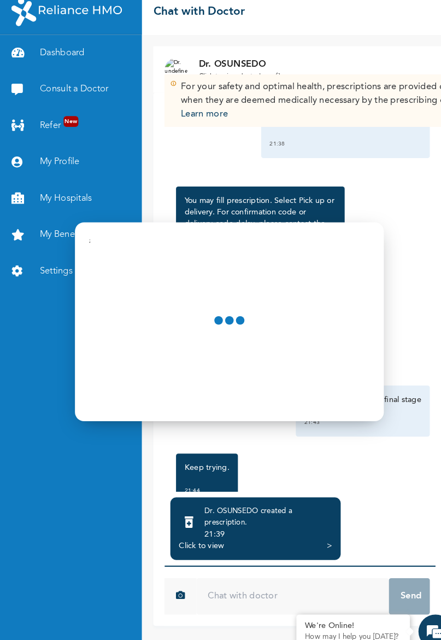
click at [297, 412] on div "Modal ;" at bounding box center [220, 319] width 297 height 191
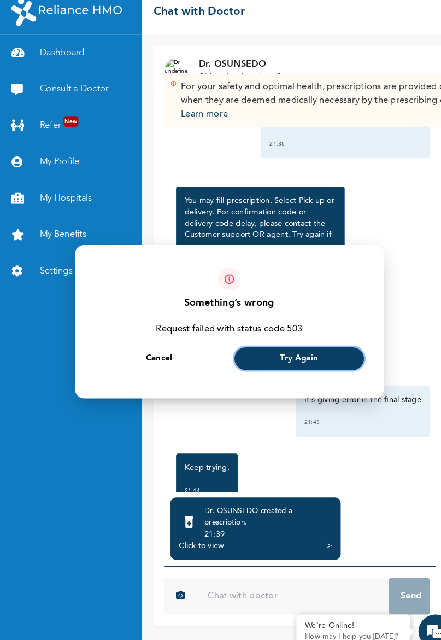
click at [286, 357] on span "Try Again" at bounding box center [288, 355] width 37 height 7
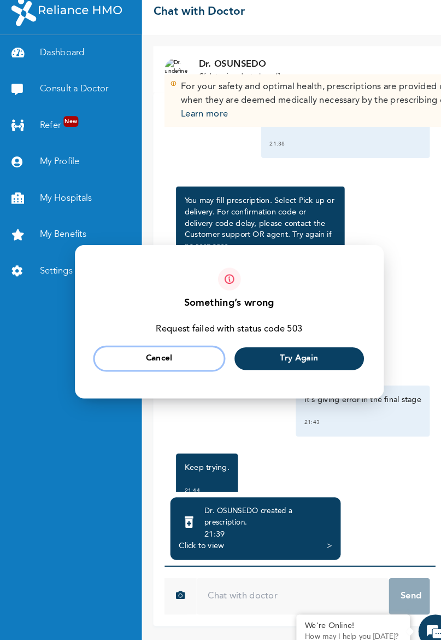
click at [158, 356] on span "Cancel" at bounding box center [154, 355] width 26 height 7
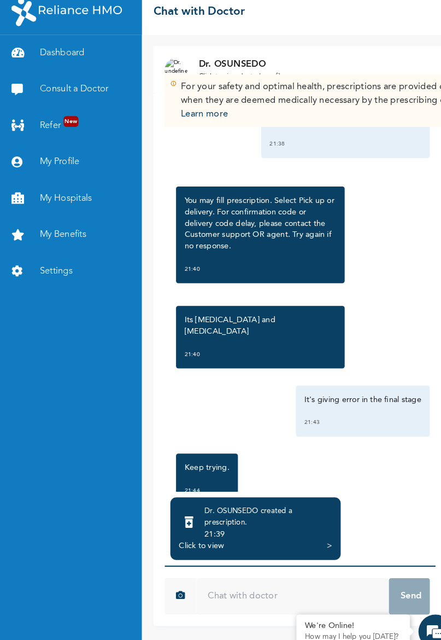
click at [419, 619] on em at bounding box center [420, 618] width 30 height 30
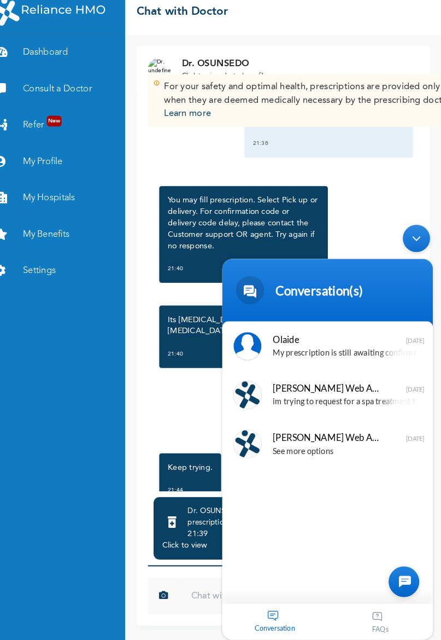
click at [400, 569] on div at bounding box center [397, 568] width 30 height 30
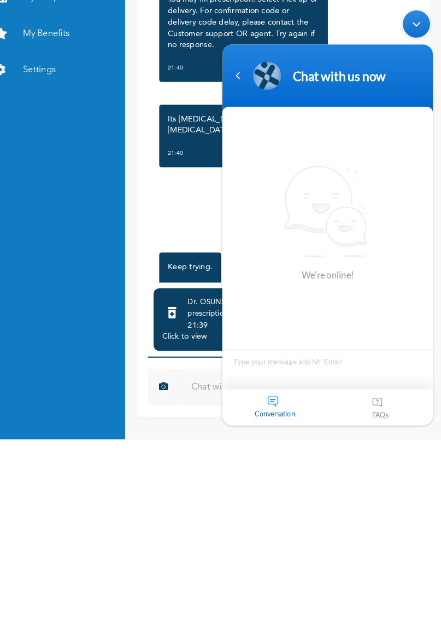
click at [349, 349] on textarea "Type your message and hit 'Enter'" at bounding box center [323, 355] width 203 height 38
type textarea "Hello"
click at [414, 361] on span at bounding box center [411, 361] width 16 height 16
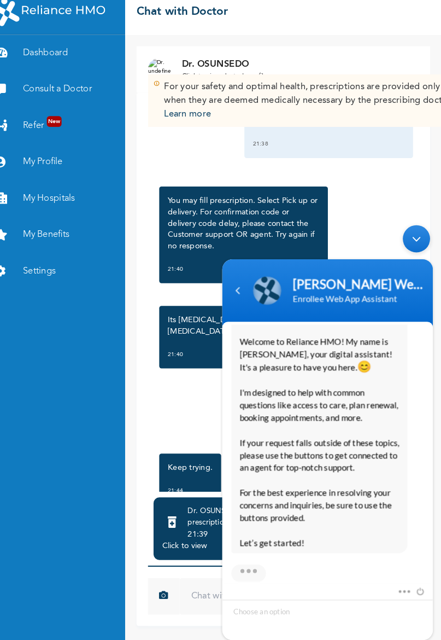
scroll to position [208, 0]
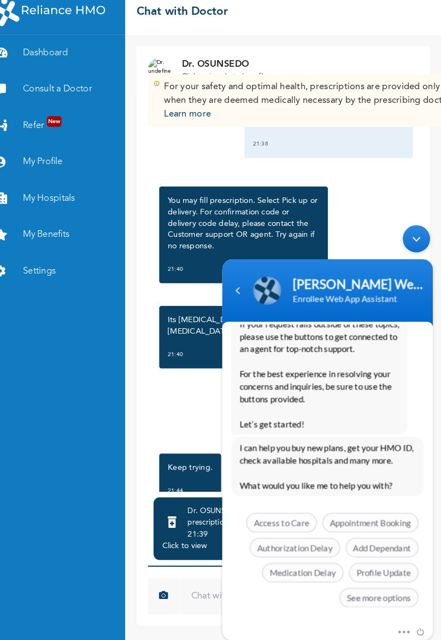
click at [384, 584] on span "See more options" at bounding box center [373, 583] width 76 height 19
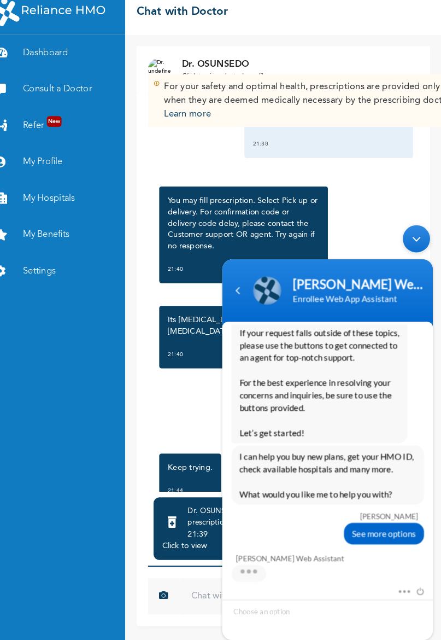
scroll to position [288, 0]
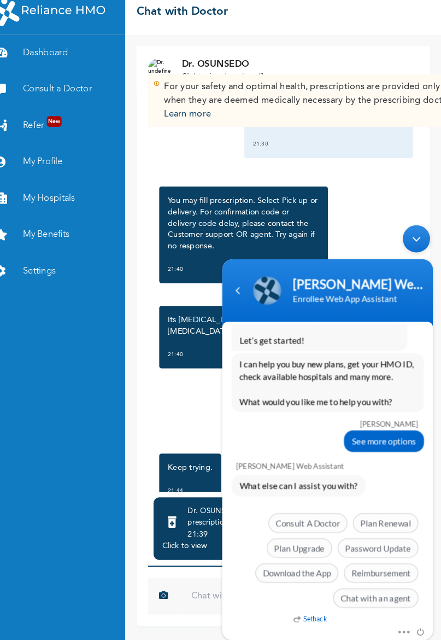
click at [388, 584] on span "Chat with an agent" at bounding box center [370, 583] width 82 height 19
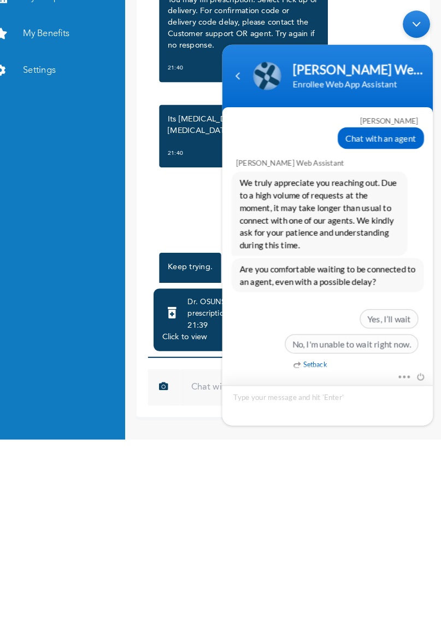
scroll to position [0, 0]
click at [375, 307] on span "Yes, I’ll wait" at bounding box center [382, 306] width 56 height 19
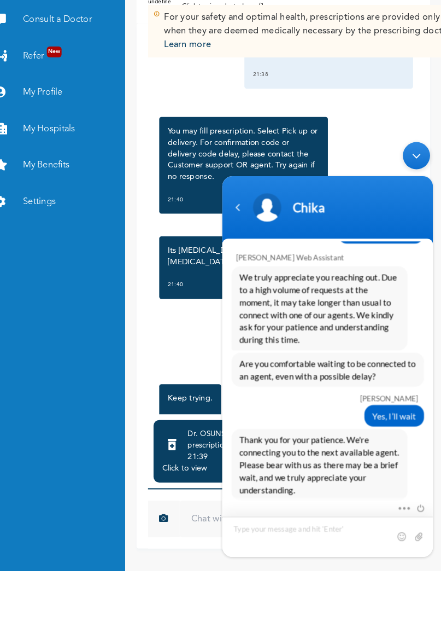
scroll to position [541, 0]
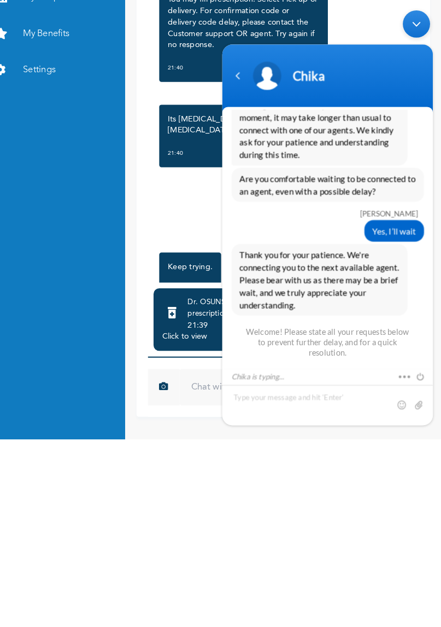
click at [216, 400] on div "It's giving error in the final stage 21:43" at bounding box center [289, 405] width 250 height 49
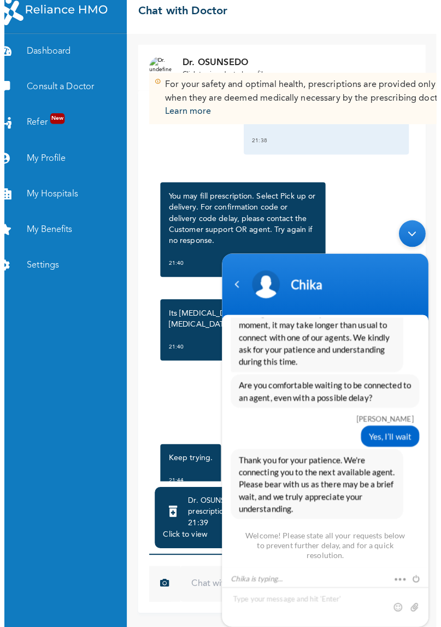
scroll to position [639, 0]
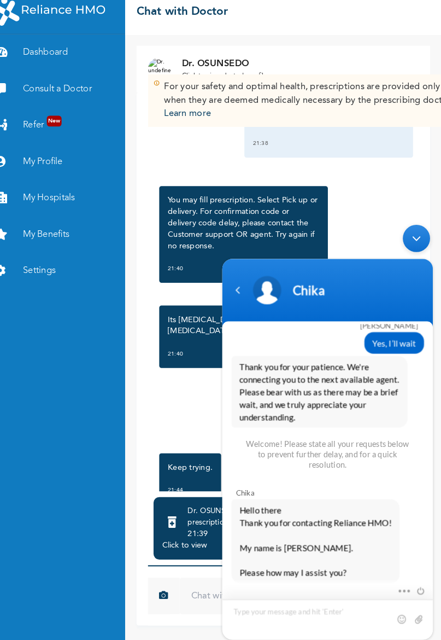
click at [293, 599] on textarea "Type your message and hit 'Enter'" at bounding box center [323, 603] width 203 height 39
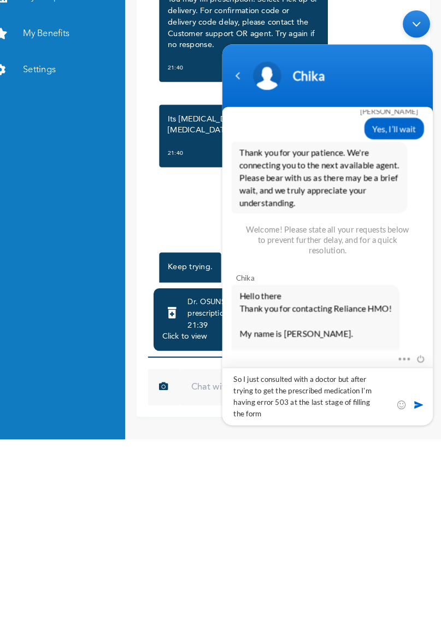
scroll to position [0, 0]
type textarea "So I just consulted with a doctor but after trying to get the prescribed medica…"
click at [411, 394] on span at bounding box center [411, 389] width 11 height 11
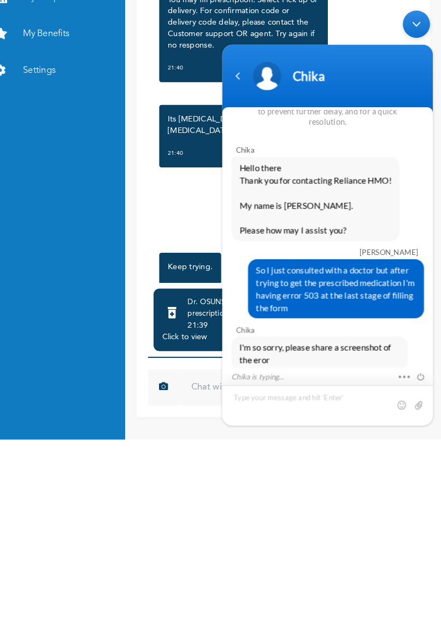
scroll to position [786, 0]
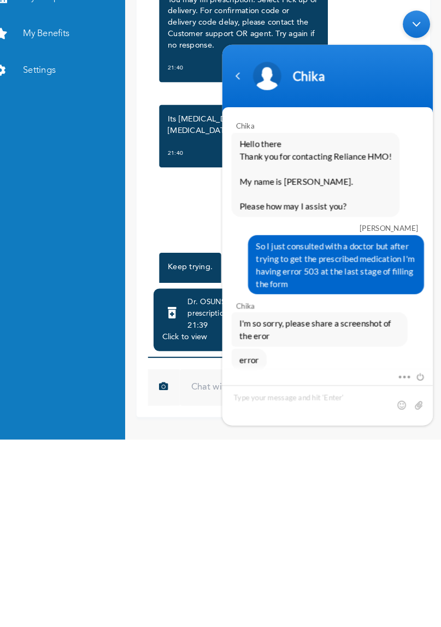
click at [169, 483] on div "Keep trying. 21:44" at bounding box center [199, 471] width 60 height 49
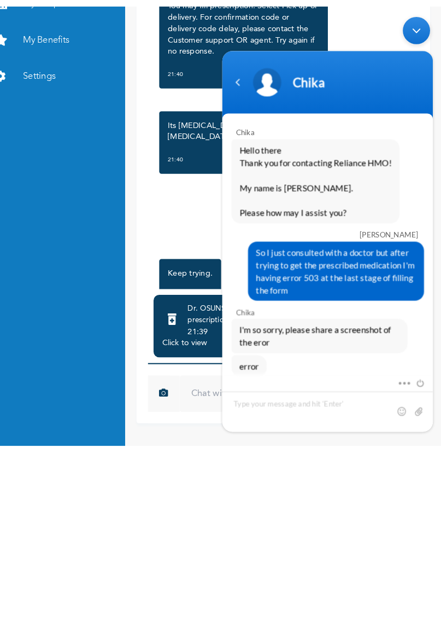
scroll to position [0, 0]
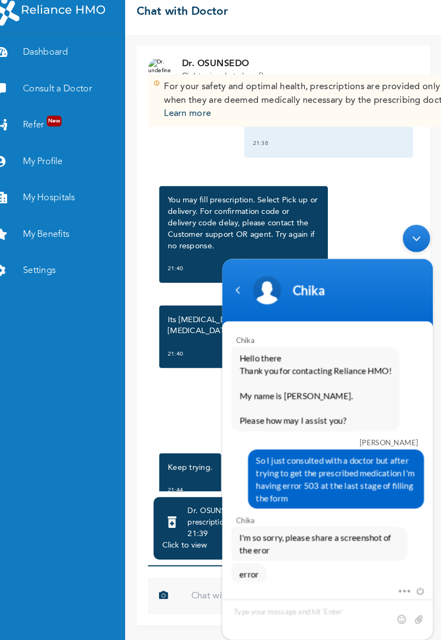
click at [346, 214] on div "You may fill prescription. Select Pick up or delivery. For confirmation code or…" at bounding box center [289, 236] width 250 height 104
click at [196, 320] on p "Its [MEDICAL_DATA] and [MEDICAL_DATA]" at bounding box center [251, 324] width 146 height 22
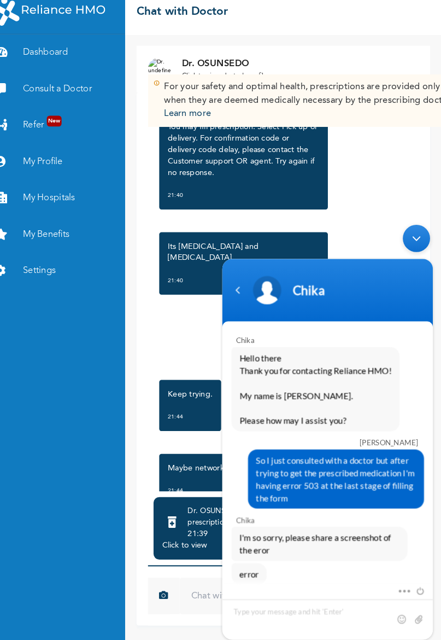
scroll to position [14, 0]
click at [198, 530] on div "21:39" at bounding box center [258, 524] width 123 height 11
click at [206, 519] on div "Dr. OSUNSEDO created a prescription ." at bounding box center [258, 508] width 123 height 22
click at [239, 288] on div "Navigation go back" at bounding box center [237, 287] width 16 height 16
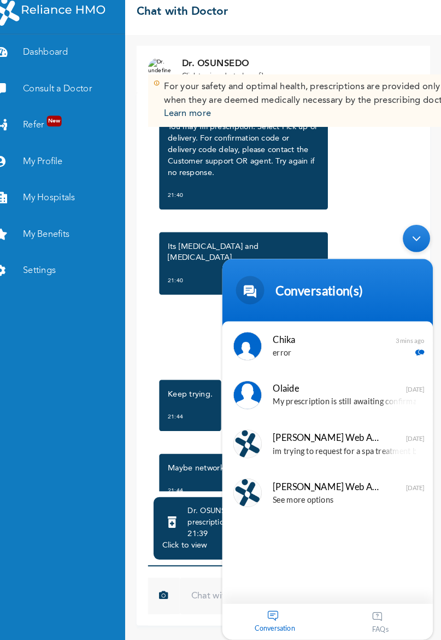
click at [374, 211] on div "[DATE] High temperature(Fever), headache, [MEDICAL_DATA], Sore throat Body ache…" at bounding box center [289, 292] width 261 height 384
click at [408, 235] on div "Minimize live chat window" at bounding box center [409, 237] width 26 height 26
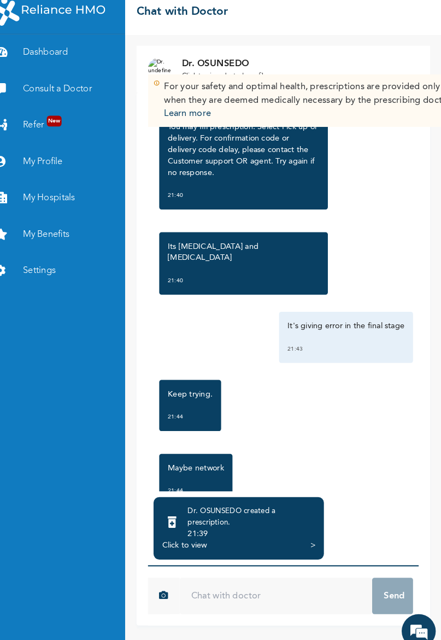
click at [250, 530] on div "21:39" at bounding box center [258, 524] width 123 height 11
click at [194, 541] on div "Click to view" at bounding box center [193, 535] width 43 height 11
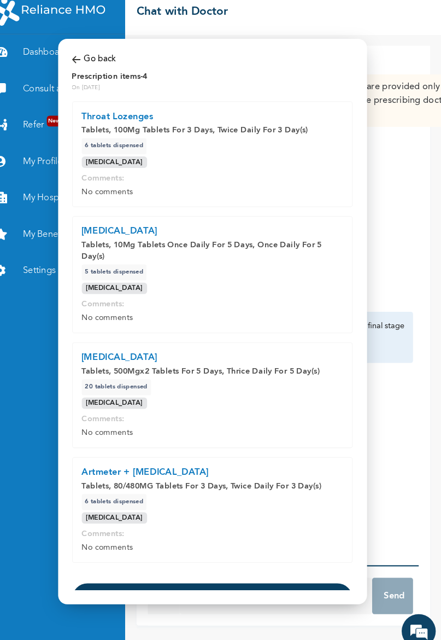
click at [245, 571] on button "Proceed with Prescription" at bounding box center [221, 586] width 270 height 30
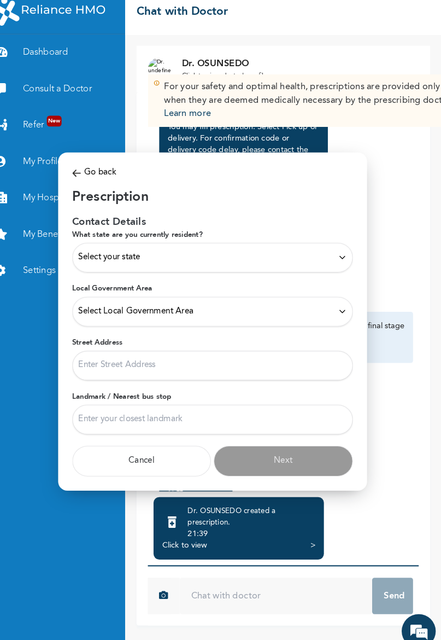
click at [194, 256] on div "Select your state" at bounding box center [221, 258] width 258 height 12
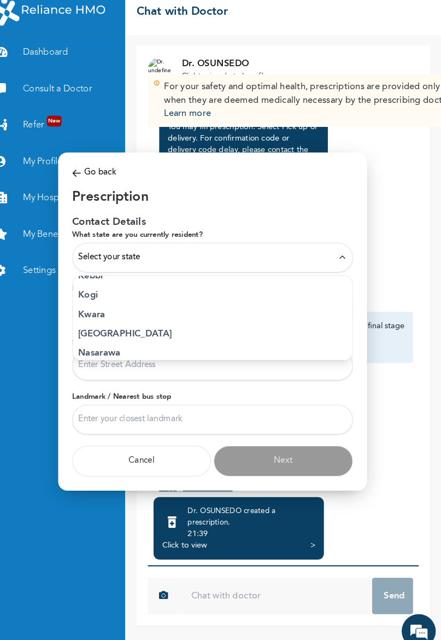
scroll to position [405, 0]
click at [136, 333] on p "[GEOGRAPHIC_DATA]" at bounding box center [221, 331] width 258 height 13
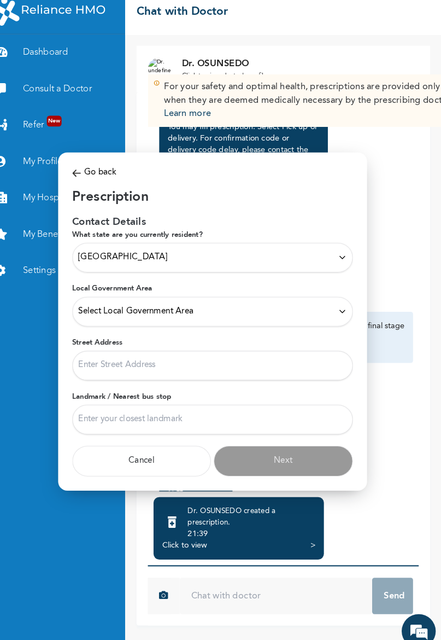
click at [248, 312] on div "Select Local Government Area" at bounding box center [221, 310] width 258 height 12
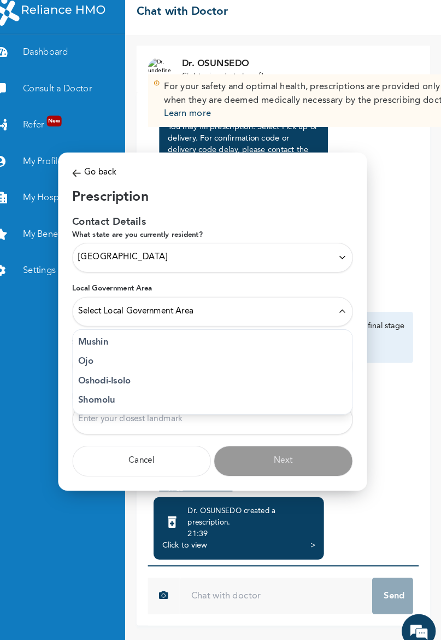
scroll to position [301, 0]
click at [151, 397] on p "Surulere" at bounding box center [221, 394] width 258 height 13
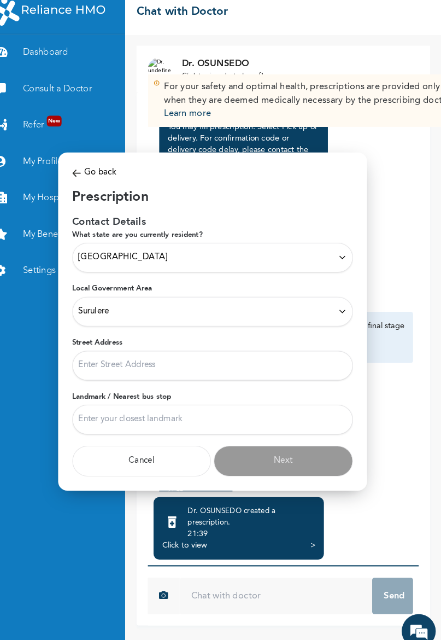
click at [210, 364] on input "Street Address" at bounding box center [221, 362] width 270 height 28
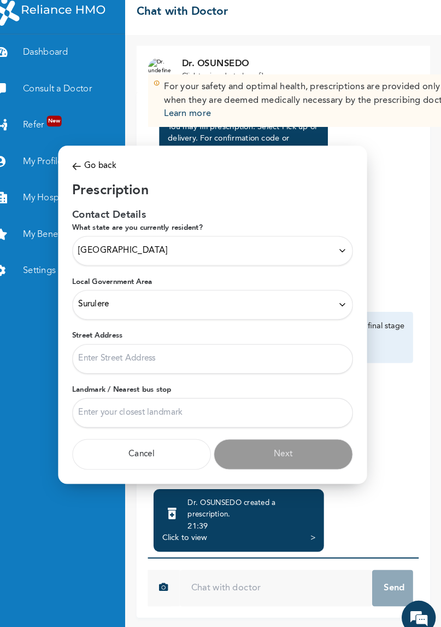
type input "33 [PERSON_NAME] [PERSON_NAME] surulere"
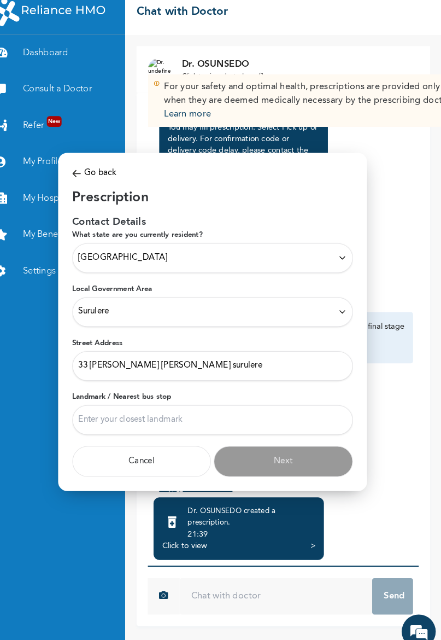
click at [192, 417] on input "Landmark / Nearest bus stop" at bounding box center [221, 414] width 270 height 28
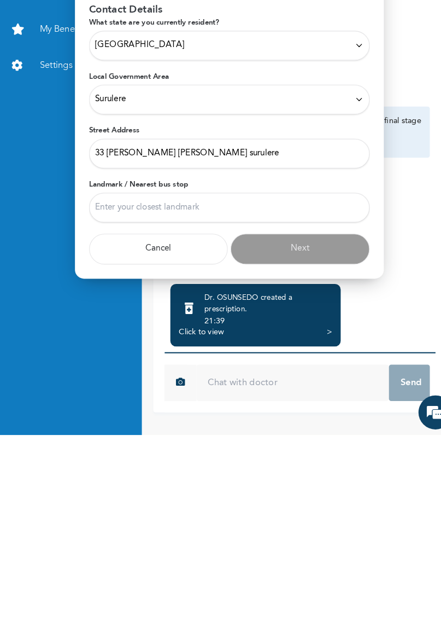
type input "Aguda"
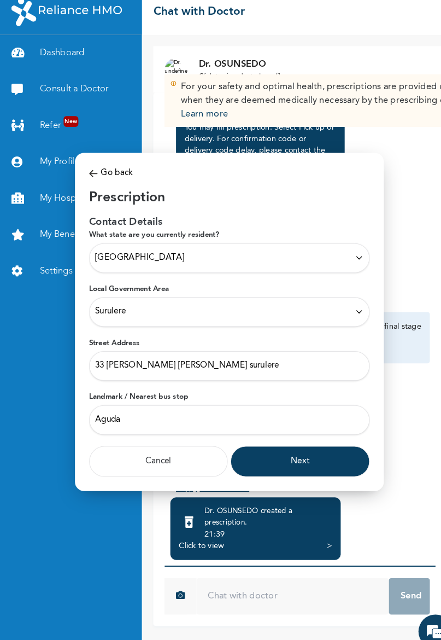
click at [305, 452] on button "Next" at bounding box center [289, 454] width 134 height 30
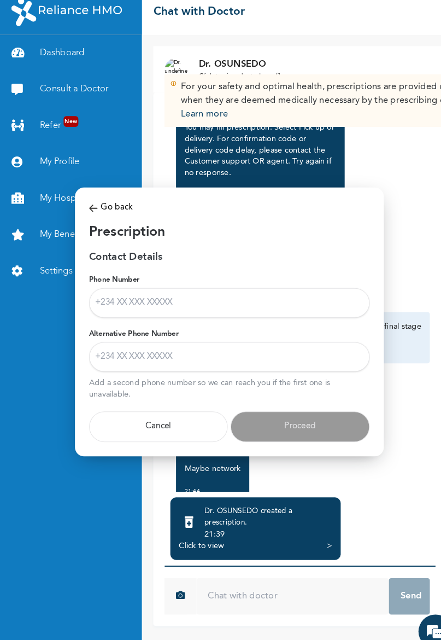
click at [217, 302] on input "Phone Number" at bounding box center [221, 301] width 270 height 28
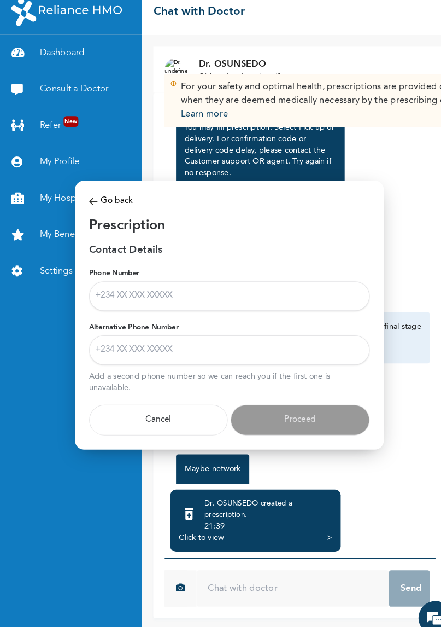
type input "09058964380"
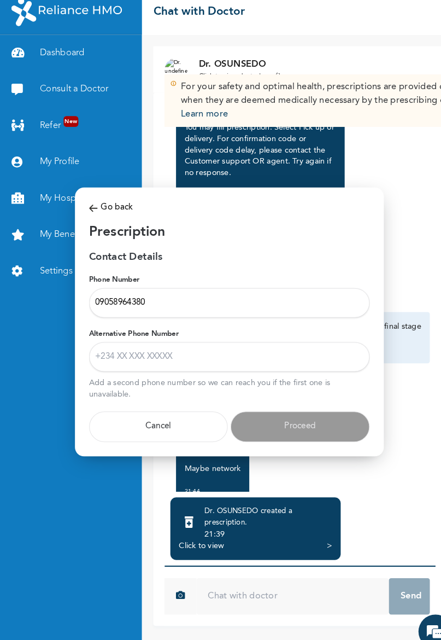
click at [154, 351] on input "Alternative Phone Number" at bounding box center [221, 353] width 270 height 28
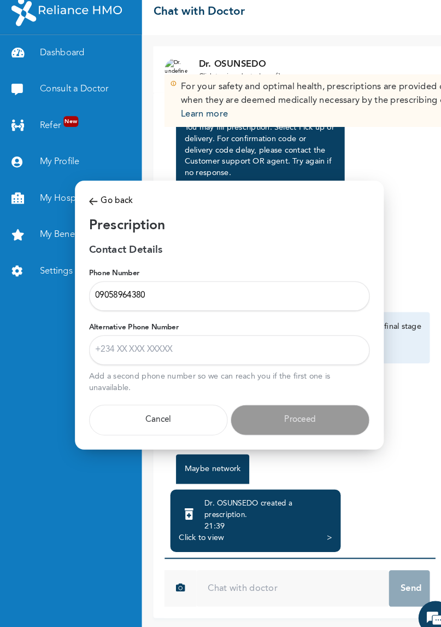
type input "08166199585"
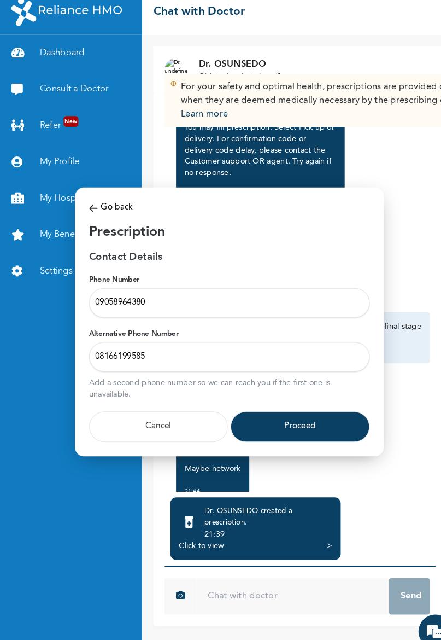
click at [295, 423] on button "Proceed" at bounding box center [289, 421] width 134 height 30
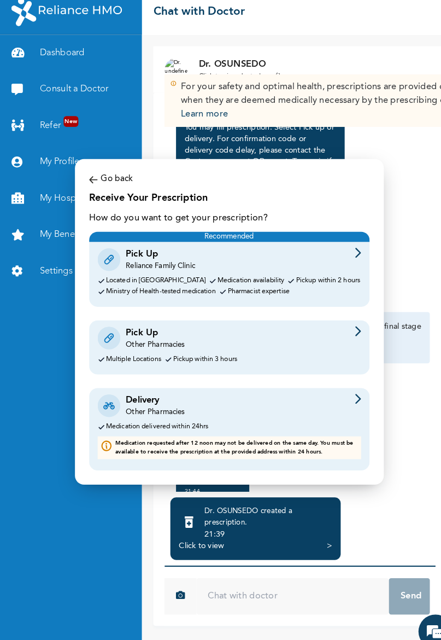
click at [205, 403] on div "Delivery Other Pharmacies" at bounding box center [221, 400] width 254 height 23
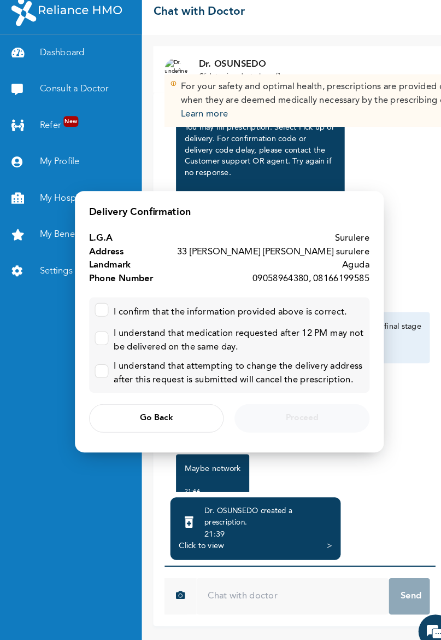
click at [97, 307] on input "checkbox" at bounding box center [95, 305] width 7 height 7
checkbox input "true"
click at [97, 334] on input "checkbox" at bounding box center [95, 333] width 7 height 7
checkbox input "true"
click at [98, 368] on input "checkbox" at bounding box center [95, 364] width 7 height 7
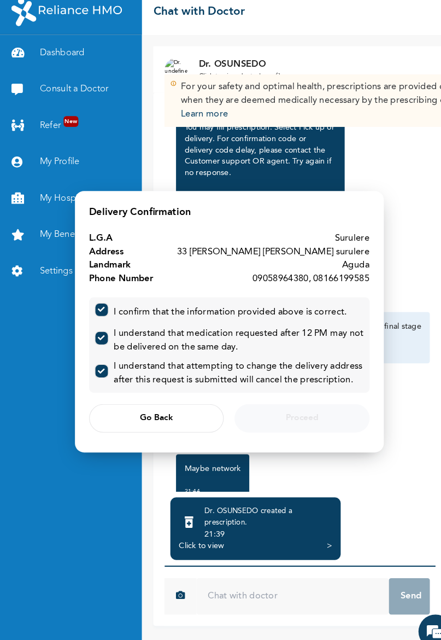
checkbox input "true"
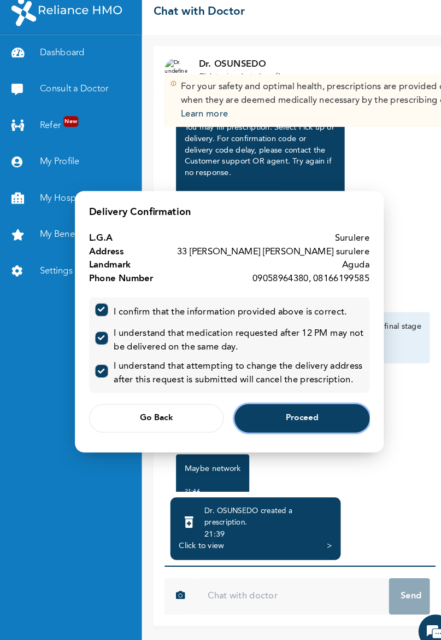
click at [305, 419] on button "Proceed" at bounding box center [291, 412] width 130 height 27
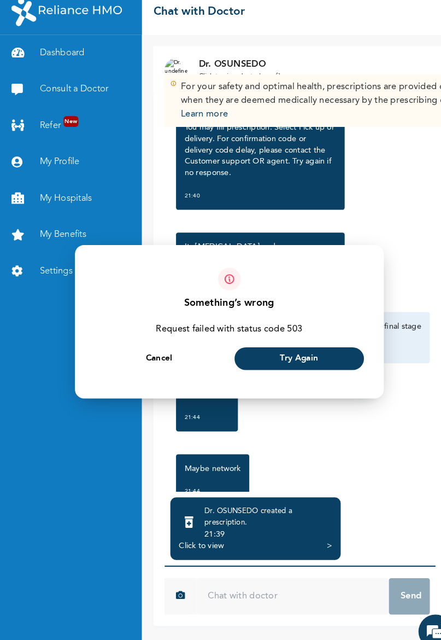
click at [415, 623] on div at bounding box center [220, 320] width 441 height 640
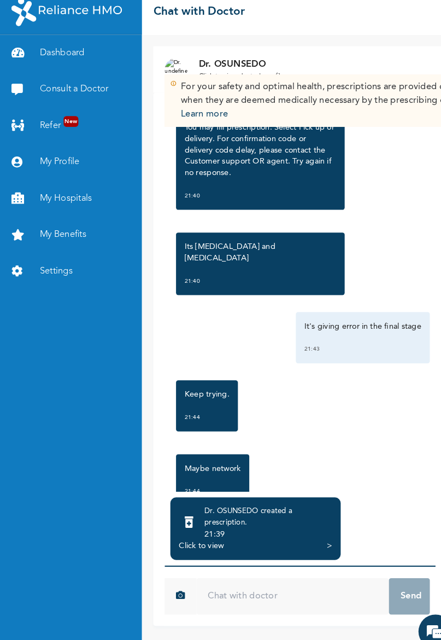
click at [414, 610] on em at bounding box center [420, 618] width 30 height 30
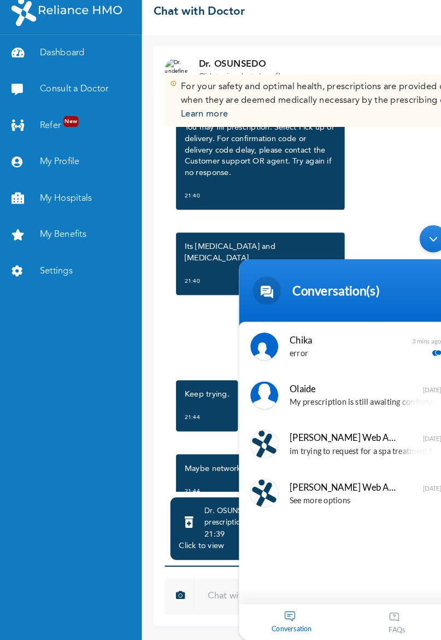
click at [347, 340] on span "Chika" at bounding box center [339, 334] width 103 height 15
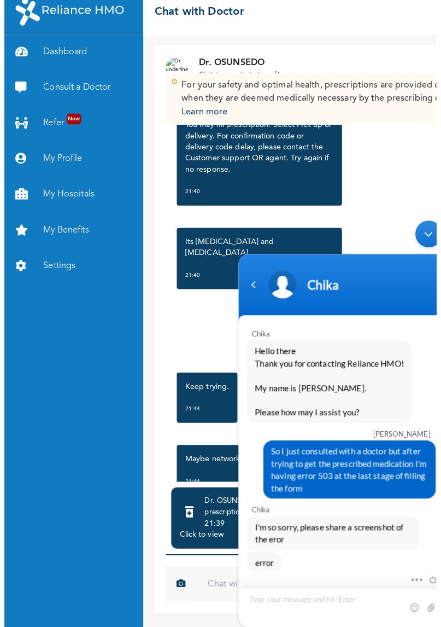
scroll to position [786, 0]
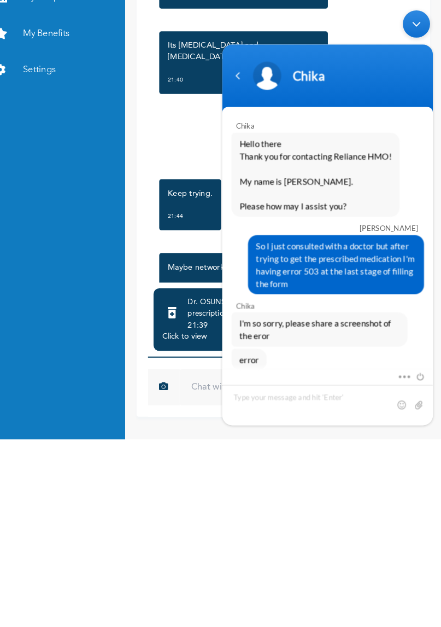
click at [415, 389] on input "file" at bounding box center [411, 389] width 11 height 11
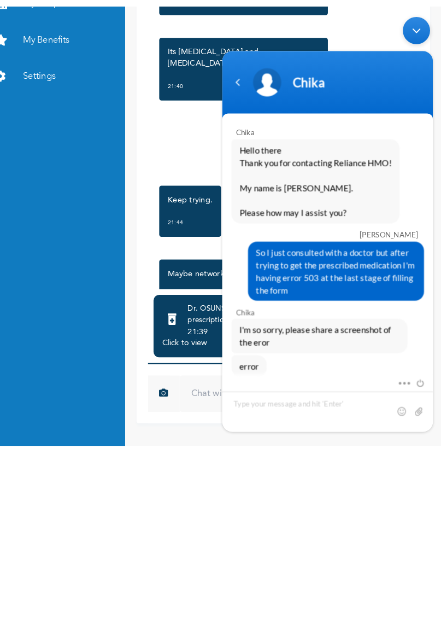
scroll to position [0, 0]
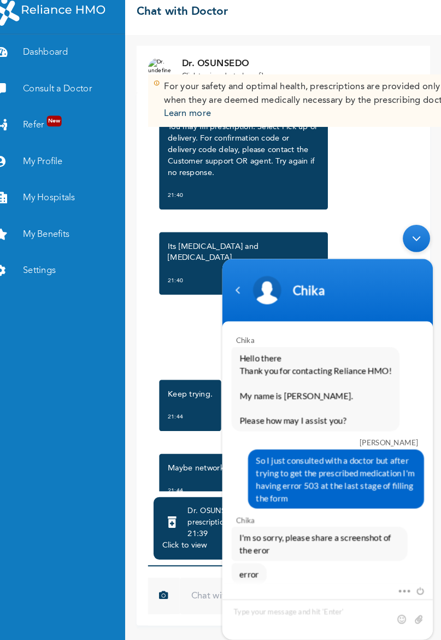
click at [409, 600] on input "file" at bounding box center [411, 603] width 11 height 11
type input "C:\fakepath\Screenshot_20251011-214907.png"
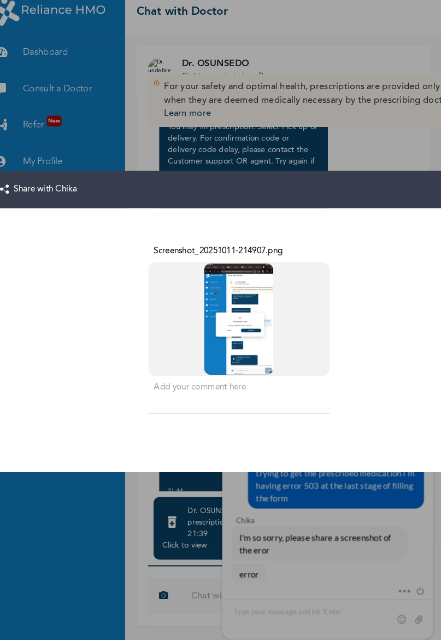
click at [67, 196] on span "Share with Chika" at bounding box center [53, 193] width 74 height 12
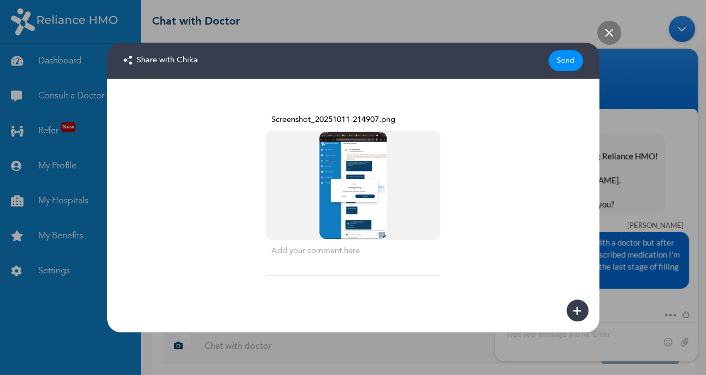
click at [441, 60] on div "Send" at bounding box center [565, 60] width 34 height 21
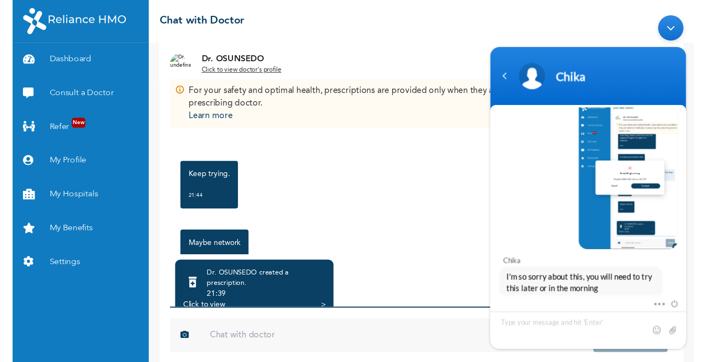
scroll to position [120, 0]
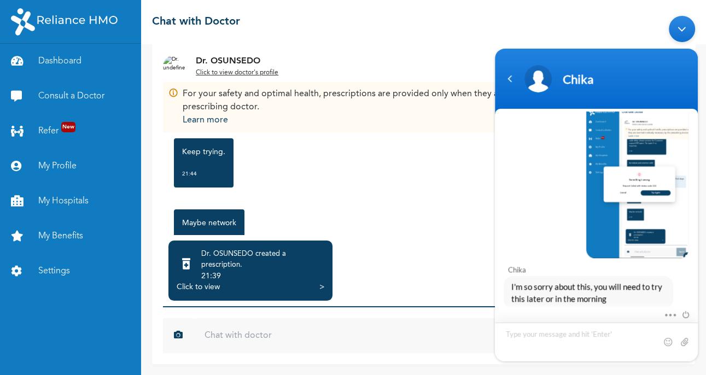
click at [441, 337] on textarea "Type your message and hit 'Enter'" at bounding box center [596, 342] width 203 height 39
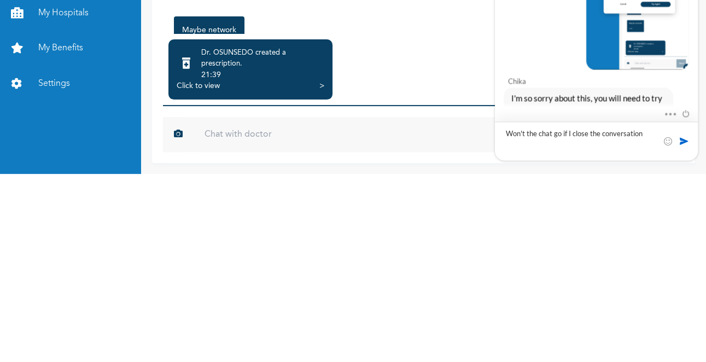
click at [441, 147] on textarea "Won't the chat go if I close the conversation" at bounding box center [596, 141] width 203 height 39
type textarea "Won't the chat go if I close the conversation"
click at [441, 138] on span at bounding box center [683, 141] width 11 height 11
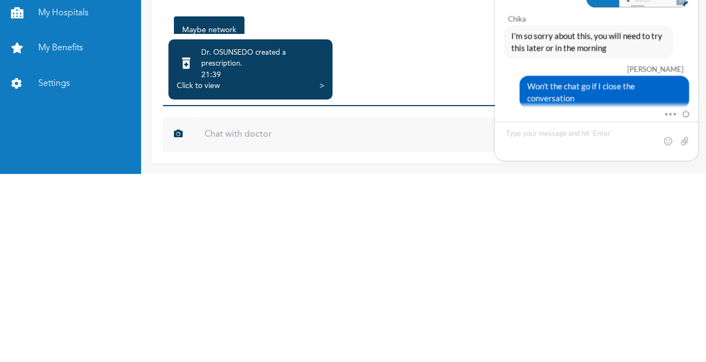
click at [274, 334] on input "text" at bounding box center [398, 322] width 408 height 35
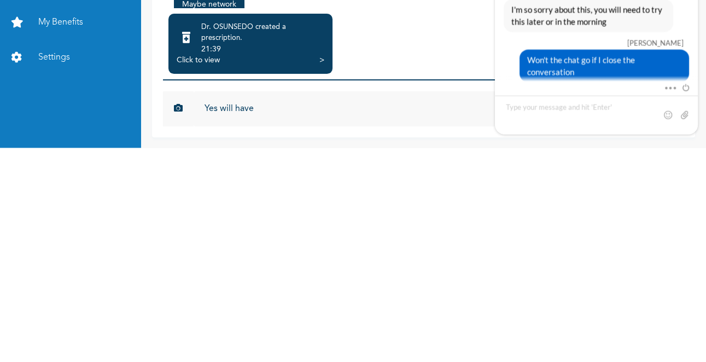
scroll to position [1172, 0]
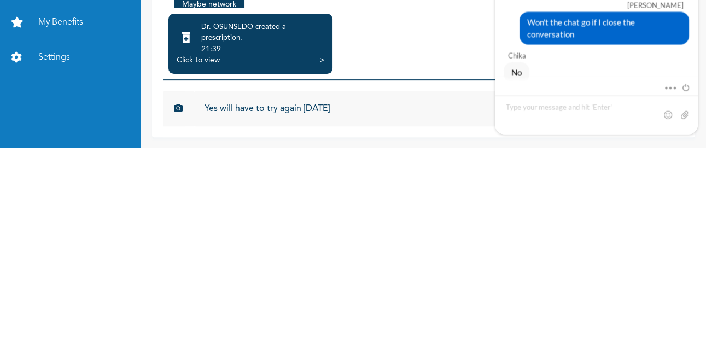
type input "Yes will have to try again [DATE]"
click at [441, 112] on textarea "Type your message and hit 'Enter'" at bounding box center [596, 115] width 203 height 39
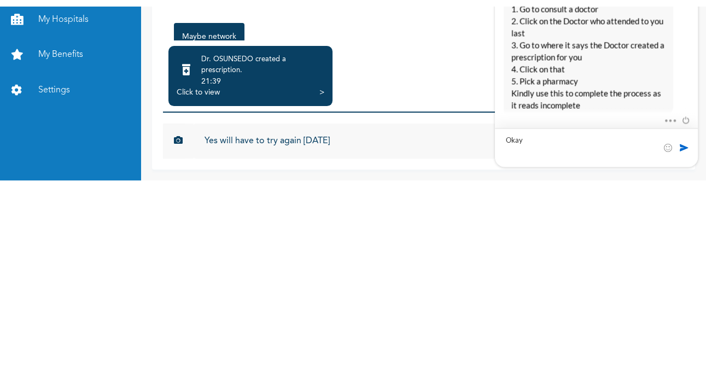
scroll to position [1326, 0]
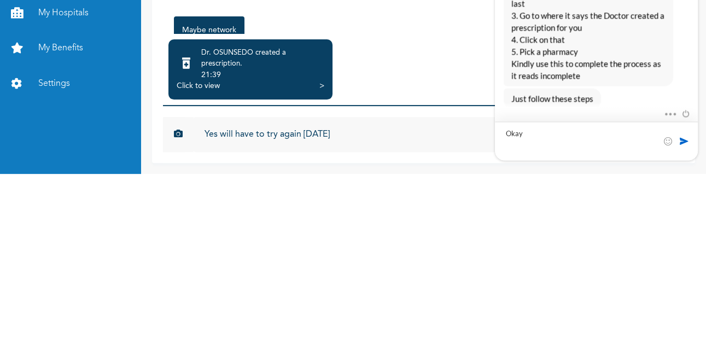
click at [441, 154] on textarea "Okay" at bounding box center [596, 141] width 203 height 39
type textarea "O"
click at [441, 147] on textarea "For tomoright?" at bounding box center [596, 141] width 203 height 39
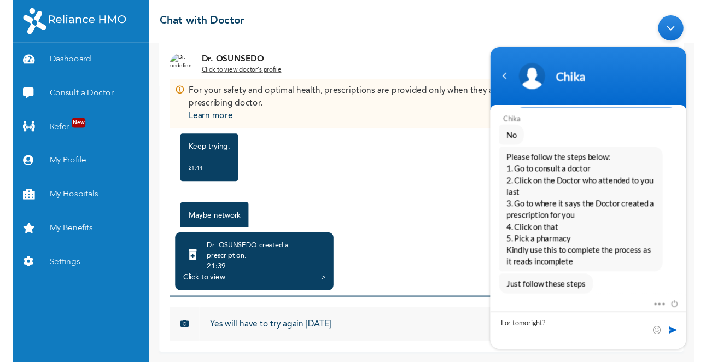
scroll to position [1313, 0]
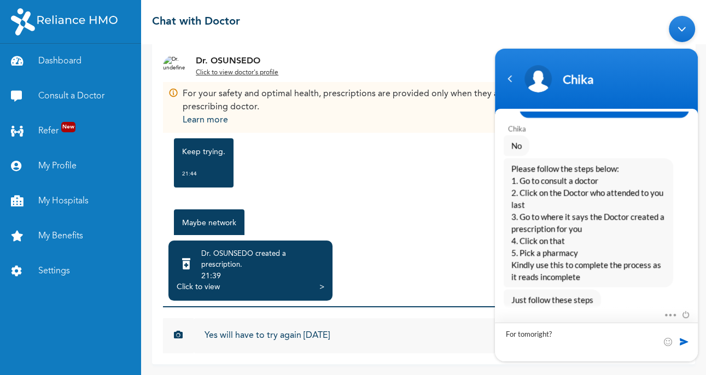
click at [441, 337] on textarea "For tomoright?" at bounding box center [596, 342] width 203 height 39
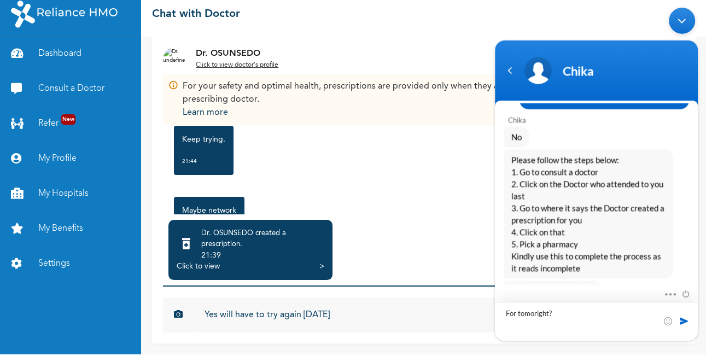
scroll to position [1326, 0]
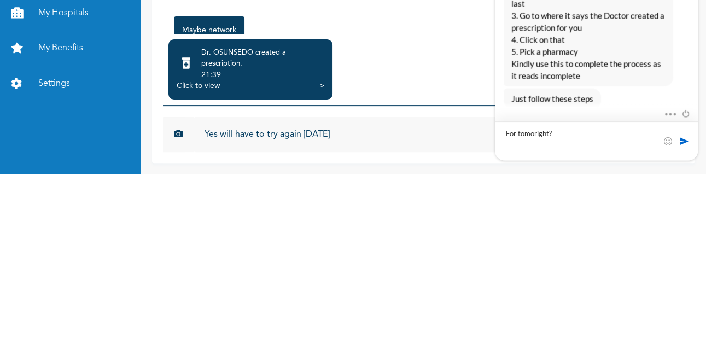
type textarea "For [PERSON_NAME] oright?"
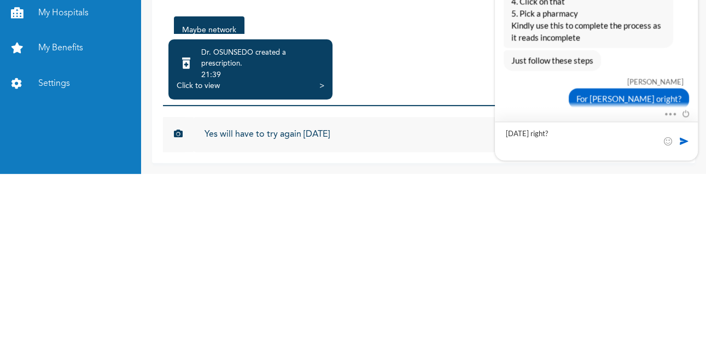
type textarea "[DATE] right?"
click at [441, 144] on span at bounding box center [683, 141] width 11 height 11
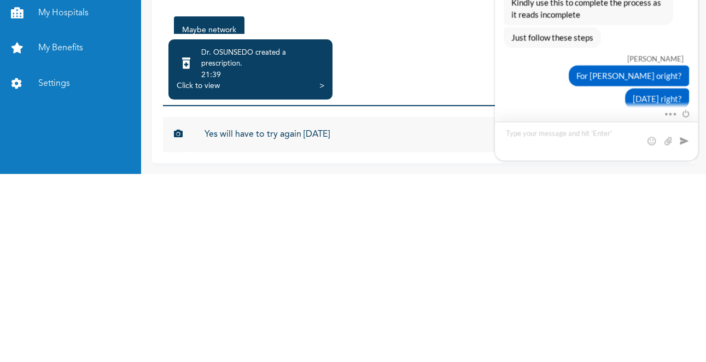
scroll to position [1425, 0]
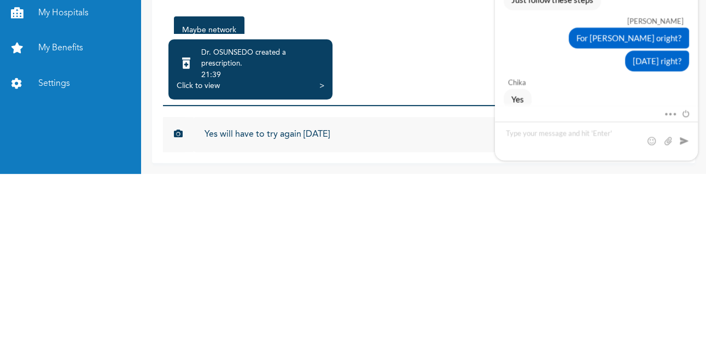
click at [385, 327] on input "Yes will have to try again [DATE]" at bounding box center [398, 322] width 408 height 35
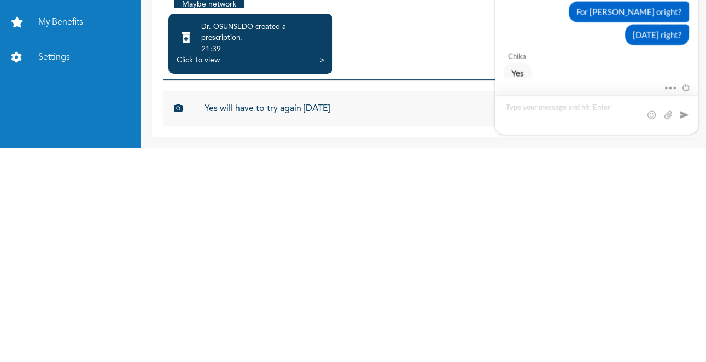
click at [441, 109] on textarea "Type your message and hit 'Enter'" at bounding box center [596, 115] width 203 height 39
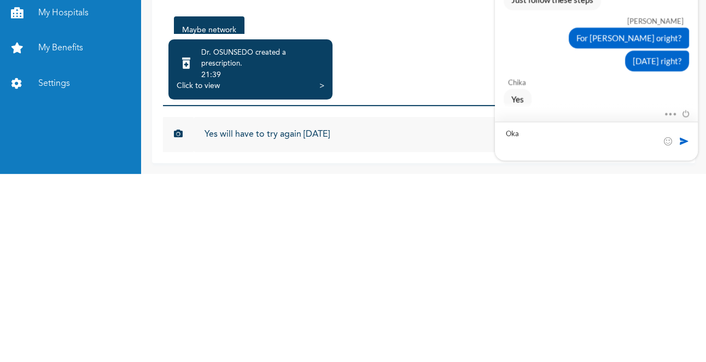
type textarea "Okay"
click at [441, 147] on textarea "Okay" at bounding box center [596, 141] width 203 height 39
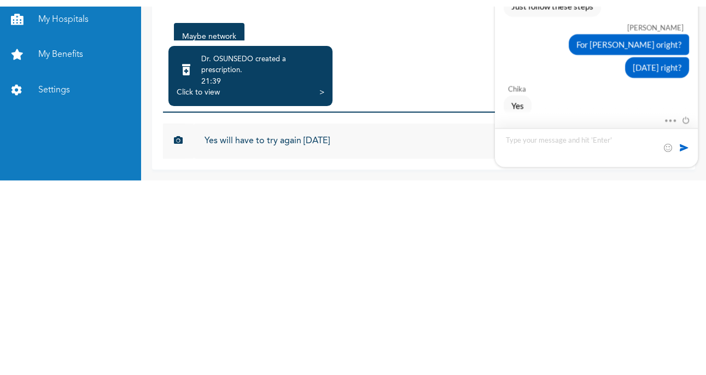
scroll to position [1463, 0]
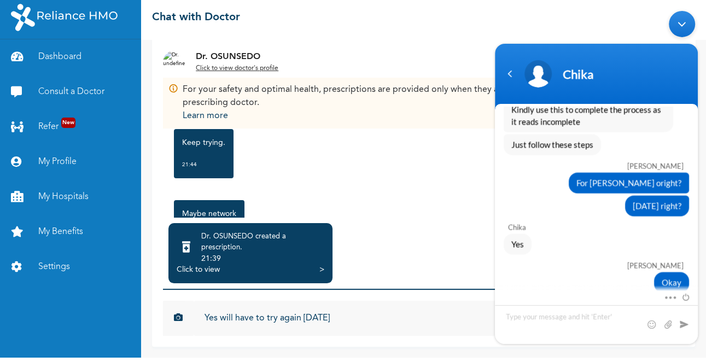
click at [441, 24] on div "Minimize live chat window" at bounding box center [682, 24] width 26 height 26
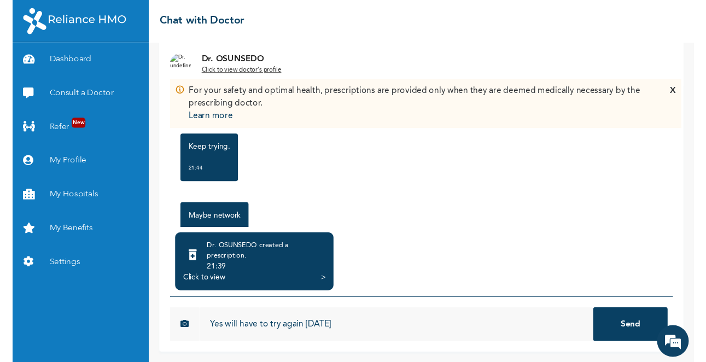
scroll to position [1450, 0]
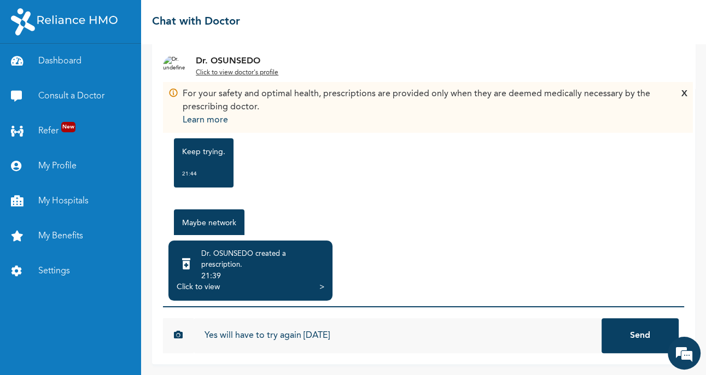
click at [422, 341] on input "Yes will have to try again [DATE]" at bounding box center [398, 335] width 408 height 35
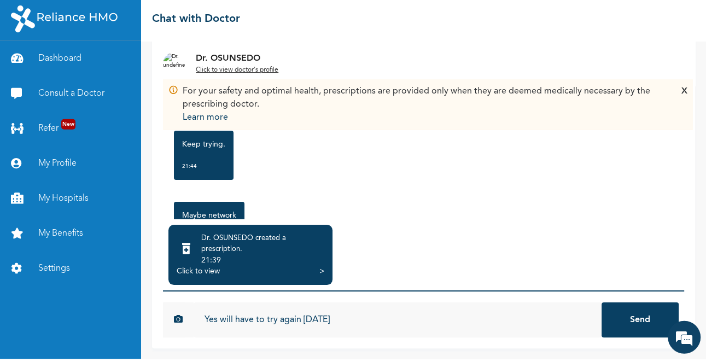
scroll to position [1463, 0]
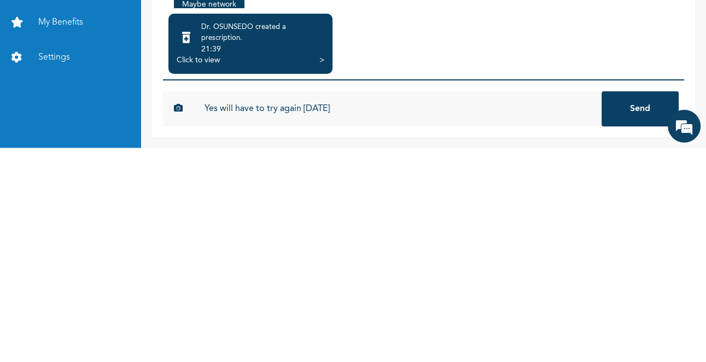
click at [441, 340] on button "Send" at bounding box center [639, 322] width 77 height 35
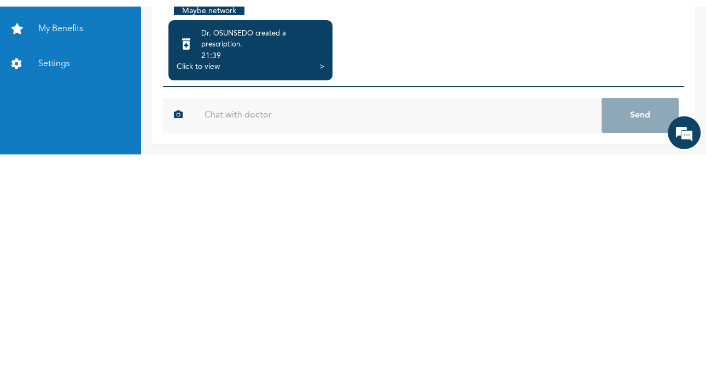
scroll to position [125, 0]
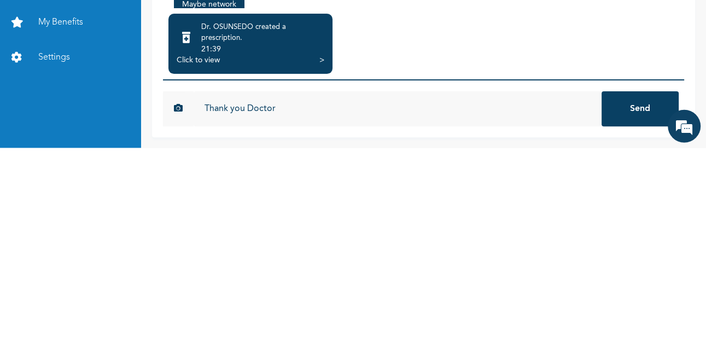
type input "Thank you Doctor"
click at [441, 323] on button "Send" at bounding box center [639, 322] width 77 height 35
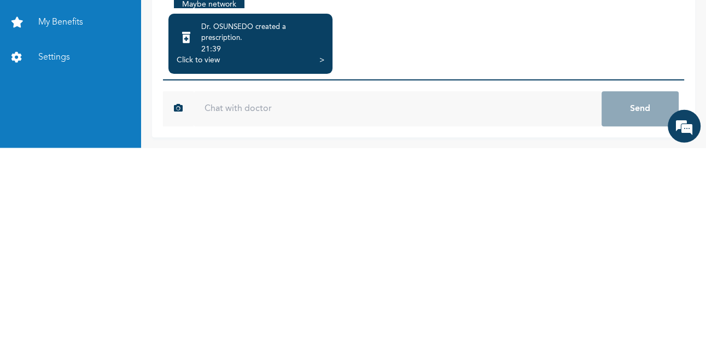
click at [441, 344] on em at bounding box center [684, 340] width 30 height 30
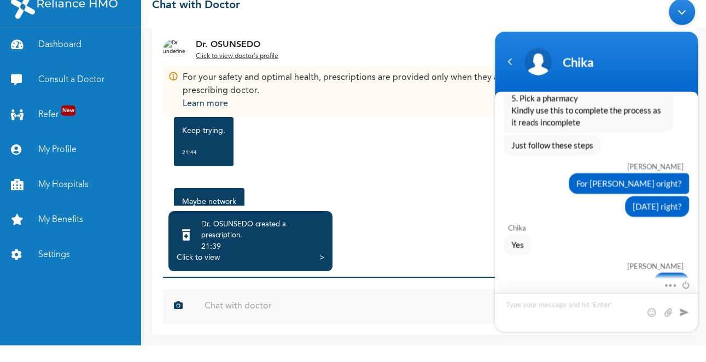
scroll to position [1463, 0]
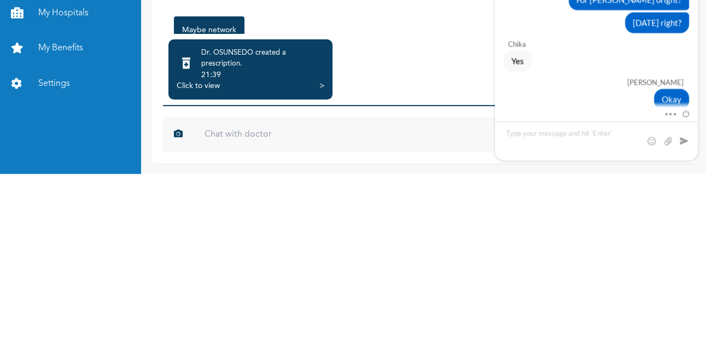
click at [219, 324] on input "text" at bounding box center [398, 322] width 408 height 35
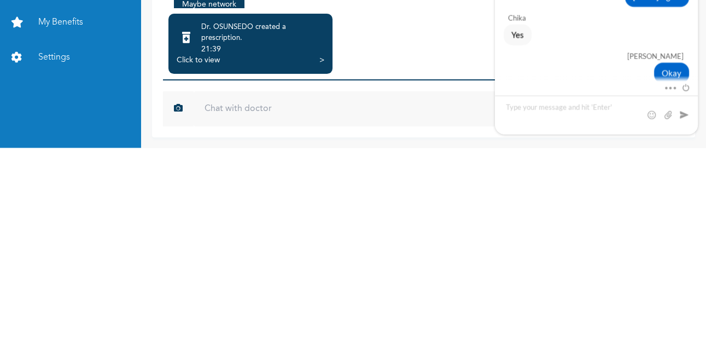
click at [441, 88] on span at bounding box center [667, 86] width 8 height 10
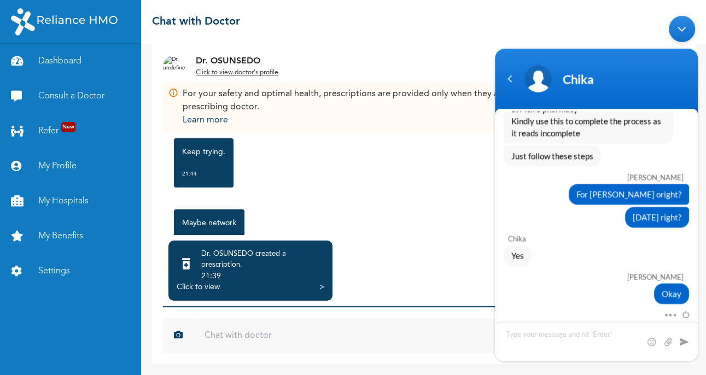
scroll to position [1450, 0]
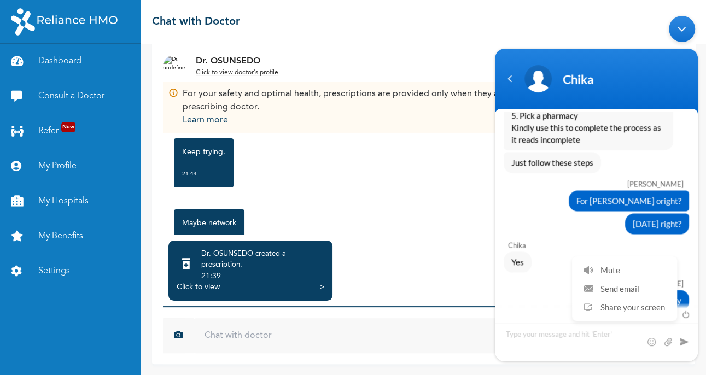
click at [441, 203] on div "For [PERSON_NAME] oright?" at bounding box center [629, 200] width 120 height 21
click at [441, 314] on span at bounding box center [683, 313] width 12 height 10
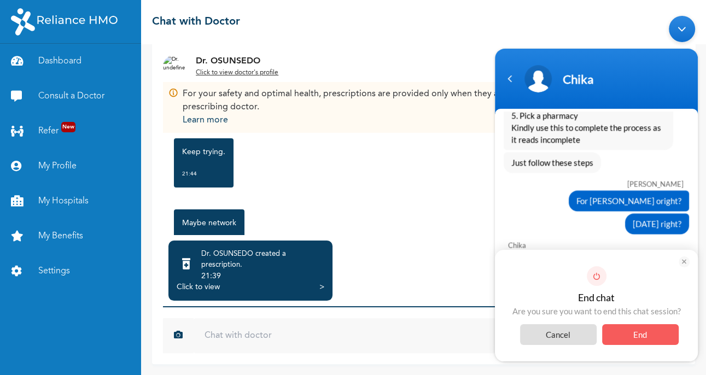
click at [441, 340] on span "End" at bounding box center [640, 334] width 77 height 21
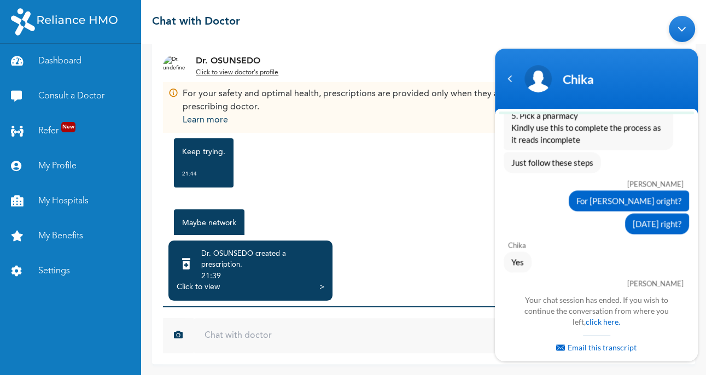
scroll to position [1579, 0]
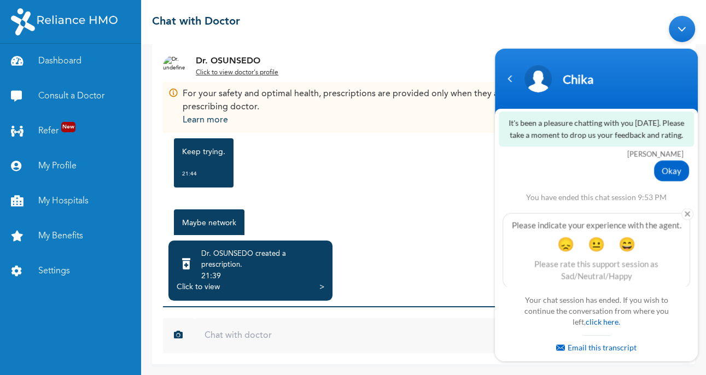
click at [441, 244] on span "😐" at bounding box center [596, 244] width 17 height 17
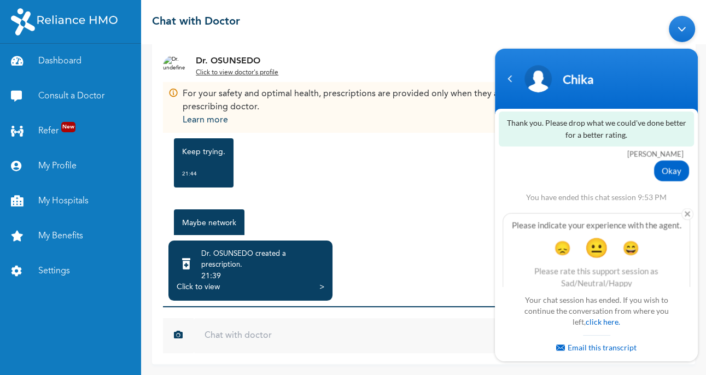
scroll to position [1665, 0]
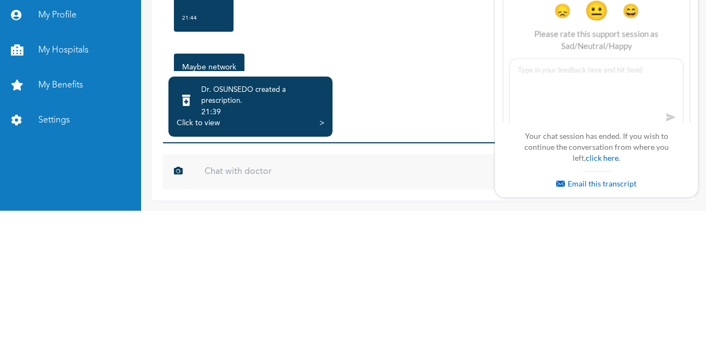
click at [115, 261] on link "Settings" at bounding box center [70, 271] width 141 height 35
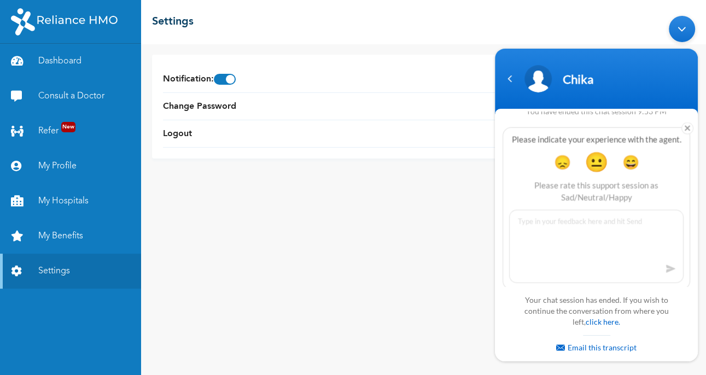
click at [441, 210] on textarea at bounding box center [596, 246] width 174 height 73
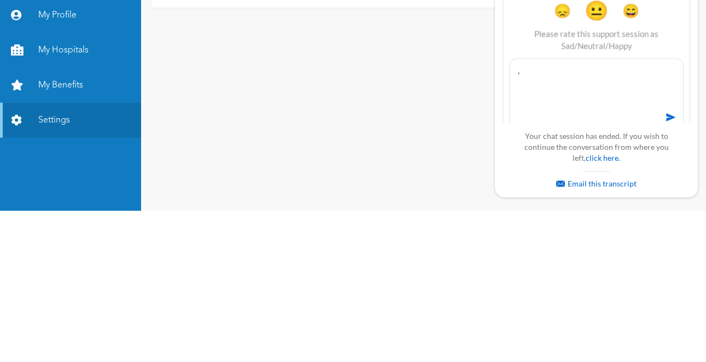
type textarea ","
click at [441, 112] on span at bounding box center [670, 117] width 16 height 16
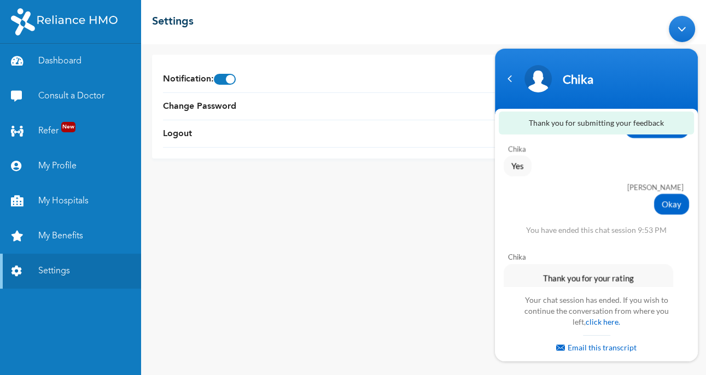
scroll to position [1595, 0]
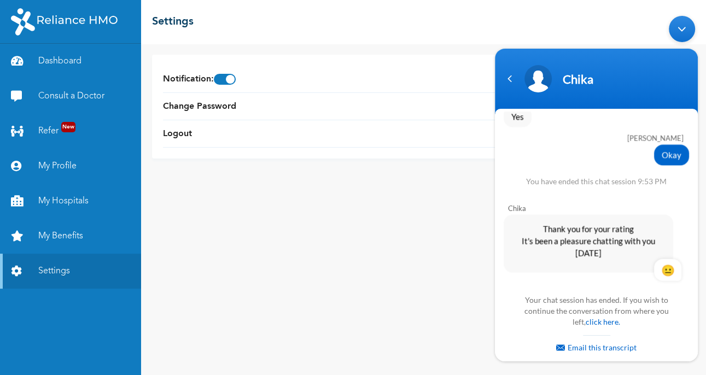
click at [441, 33] on div "Minimize live chat window" at bounding box center [682, 29] width 26 height 26
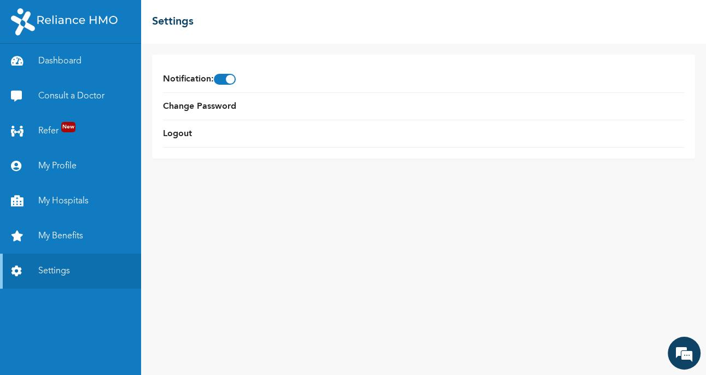
click at [63, 103] on link "Consult a Doctor" at bounding box center [70, 96] width 141 height 35
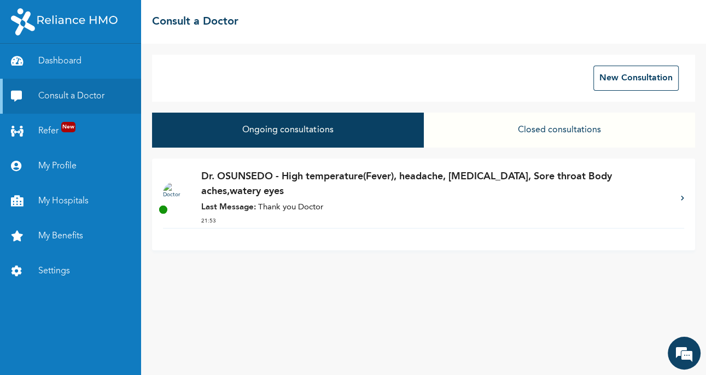
click at [441, 206] on div "Dr. OSUNSEDO - High temperature(Fever), headache, [MEDICAL_DATA], Sore throat B…" at bounding box center [423, 198] width 521 height 58
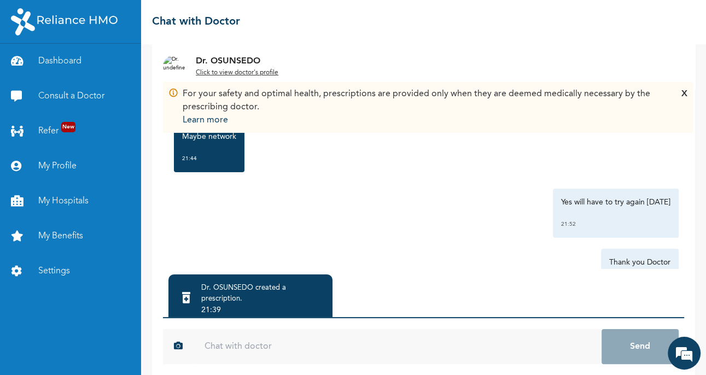
scroll to position [120, 0]
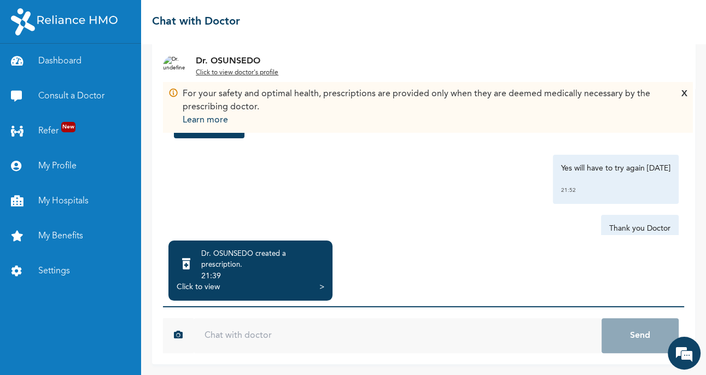
click at [65, 104] on link "Consult a Doctor" at bounding box center [70, 96] width 141 height 35
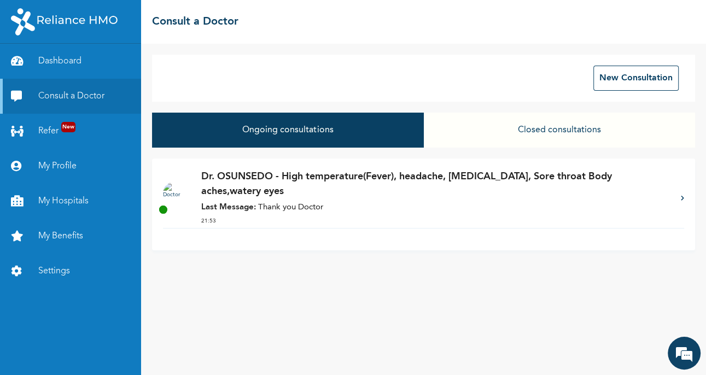
click at [441, 136] on button "Closed consultations" at bounding box center [559, 130] width 271 height 35
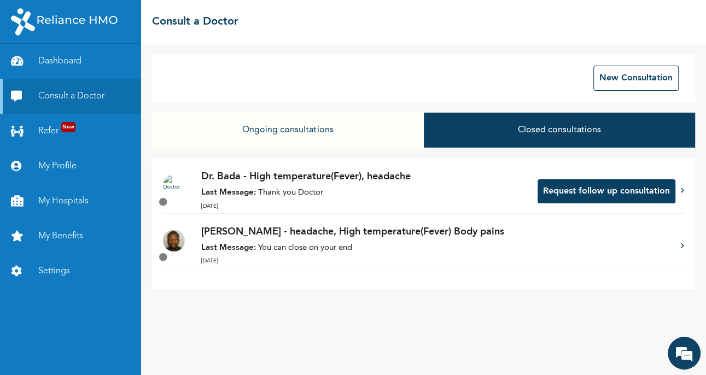
click at [216, 134] on button "Ongoing consultations" at bounding box center [287, 130] width 271 height 35
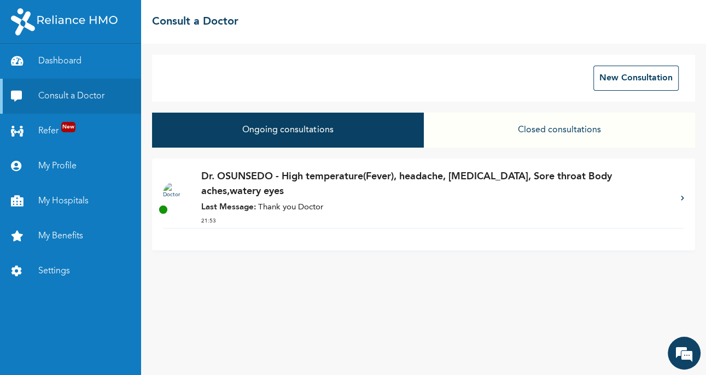
click at [441, 228] on div "Dr. OSUNSEDO - High temperature(Fever), headache, [MEDICAL_DATA], Sore throat B…" at bounding box center [423, 198] width 521 height 59
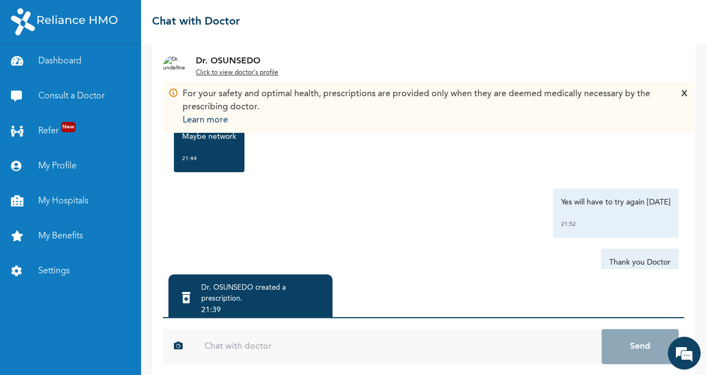
scroll to position [120, 0]
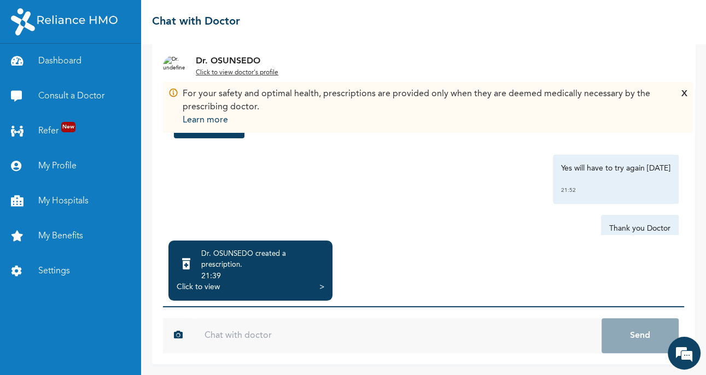
click at [62, 107] on link "Consult a Doctor" at bounding box center [70, 96] width 141 height 35
